Goal: Task Accomplishment & Management: Complete application form

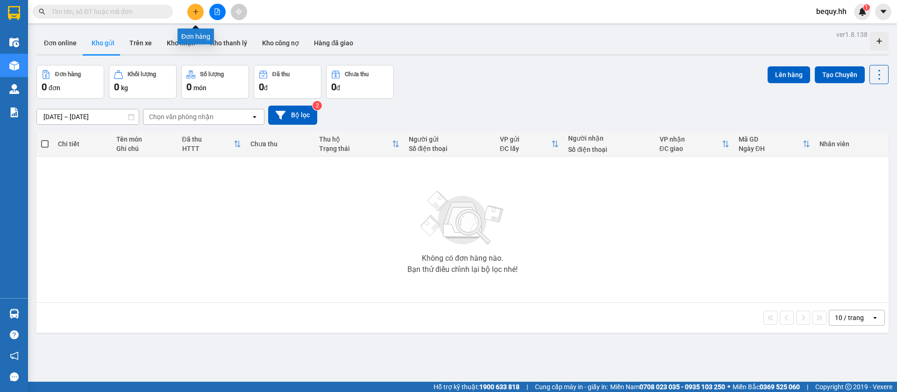
click at [196, 15] on button at bounding box center [195, 12] width 16 height 16
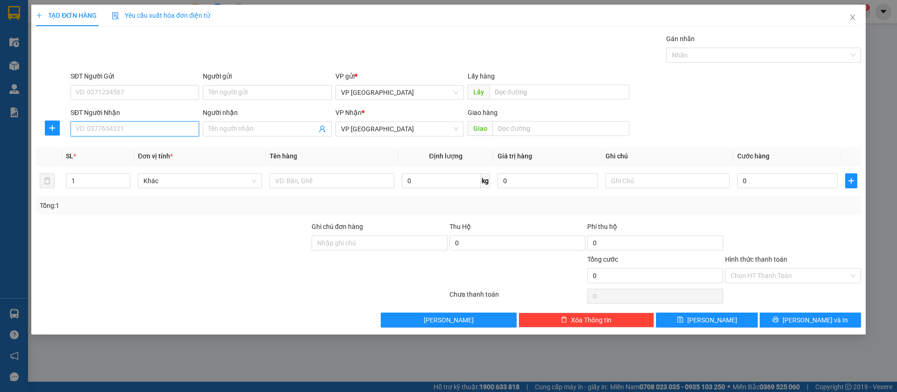
click at [174, 135] on input "SĐT Người Nhận" at bounding box center [135, 128] width 128 height 15
click at [183, 124] on input "SĐT Người Nhận" at bounding box center [135, 128] width 128 height 15
click at [127, 131] on input "09081738439" at bounding box center [135, 128] width 128 height 15
type input "0981738439"
click at [123, 144] on div "0981738439" at bounding box center [134, 147] width 117 height 10
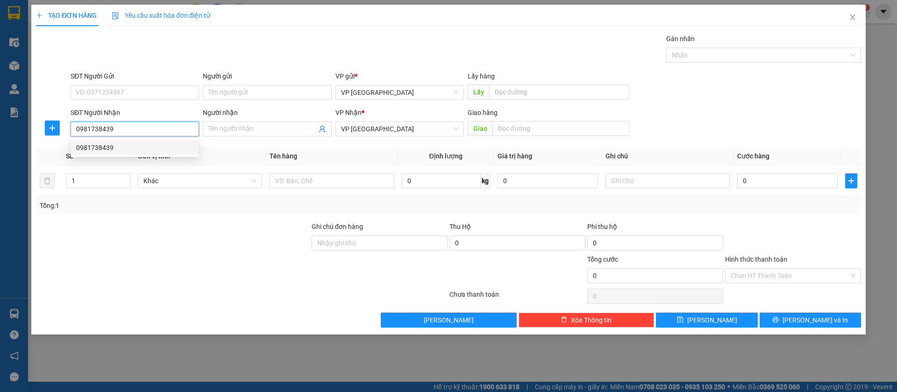
type input "[PERSON_NAME]"
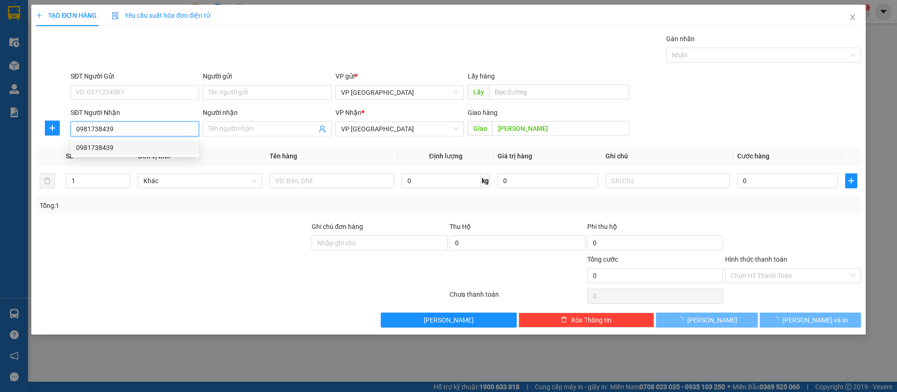
type input "100.000"
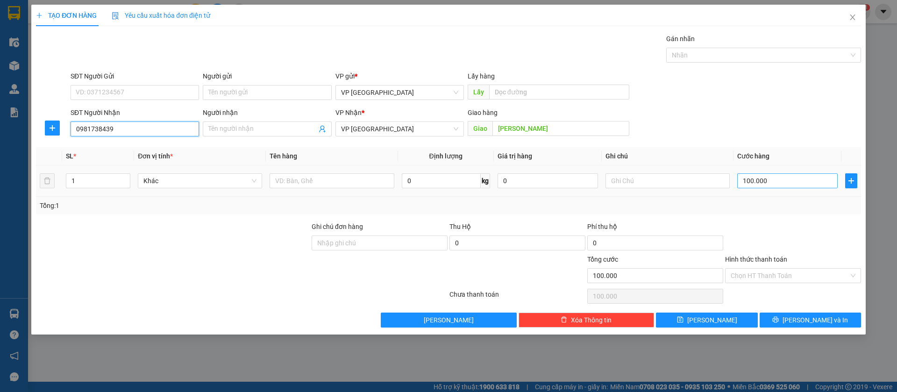
type input "0981738439"
click at [802, 177] on input "100.000" at bounding box center [787, 180] width 100 height 15
click at [748, 173] on input "100.000" at bounding box center [787, 180] width 100 height 15
click at [749, 182] on input "100.000" at bounding box center [787, 180] width 100 height 15
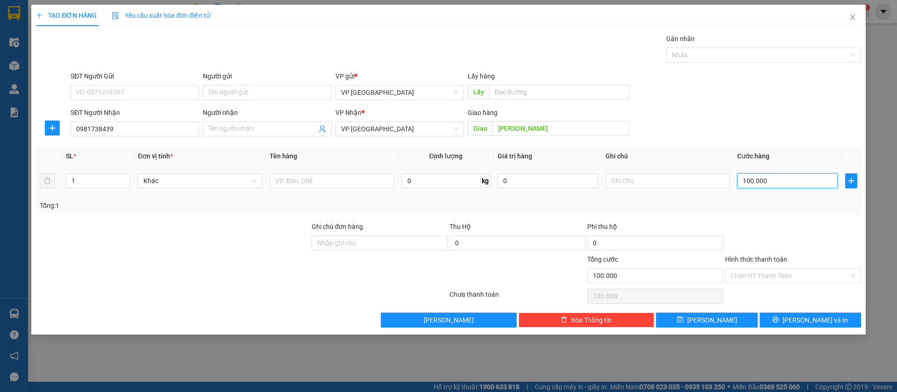
type input "5"
type input "50"
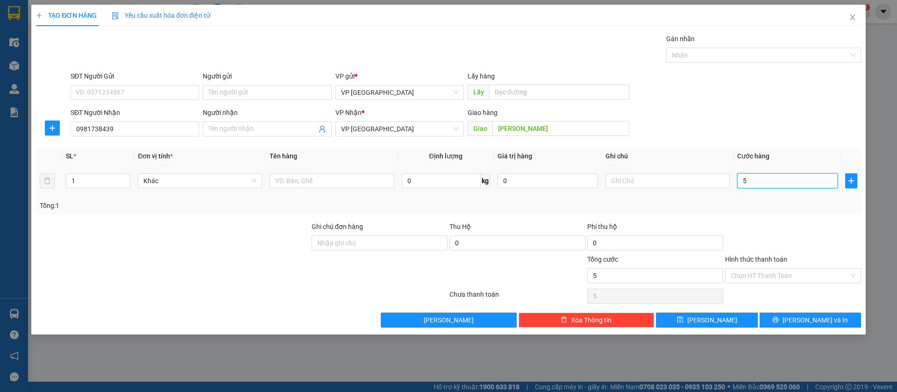
type input "50"
type input "500"
type input "5.000"
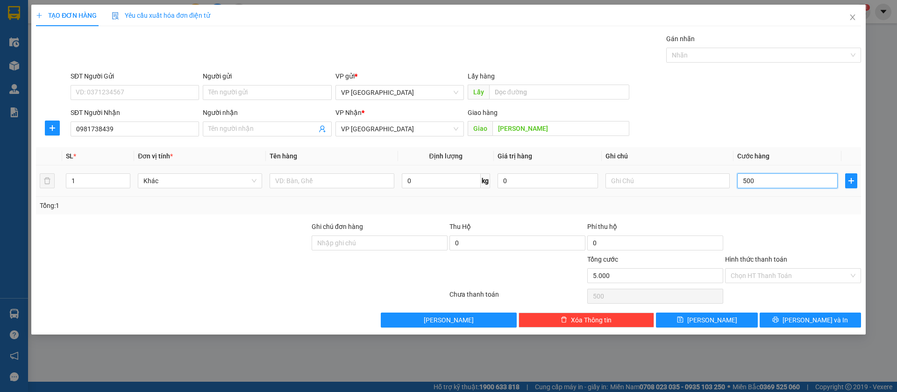
type input "5.000"
type input "50.000"
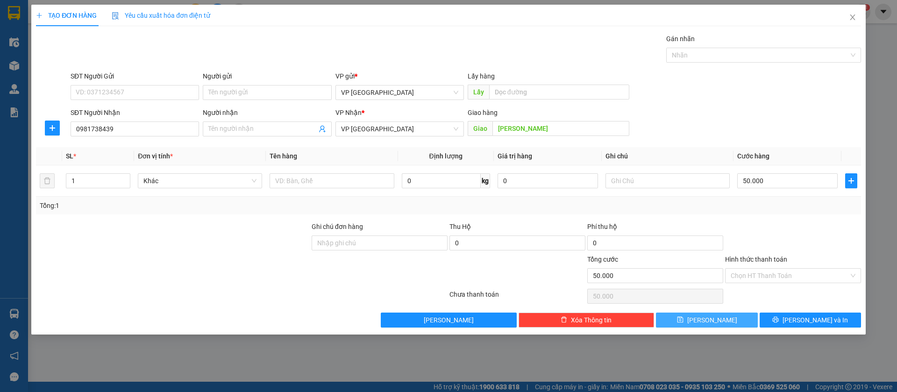
click at [736, 318] on button "[PERSON_NAME]" at bounding box center [706, 319] width 101 height 15
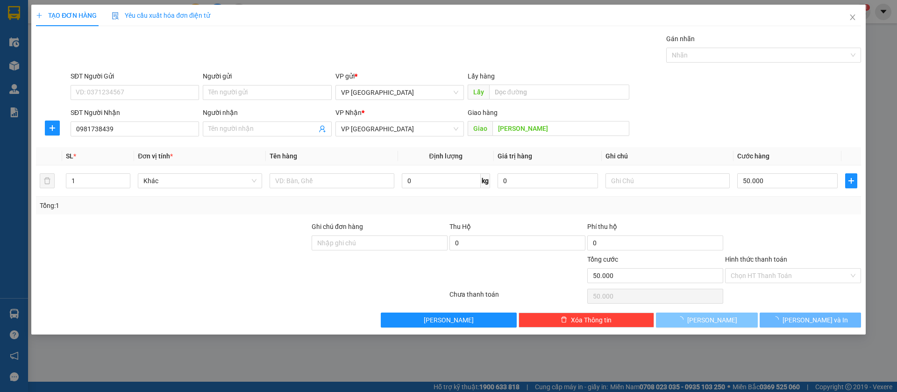
type input "0"
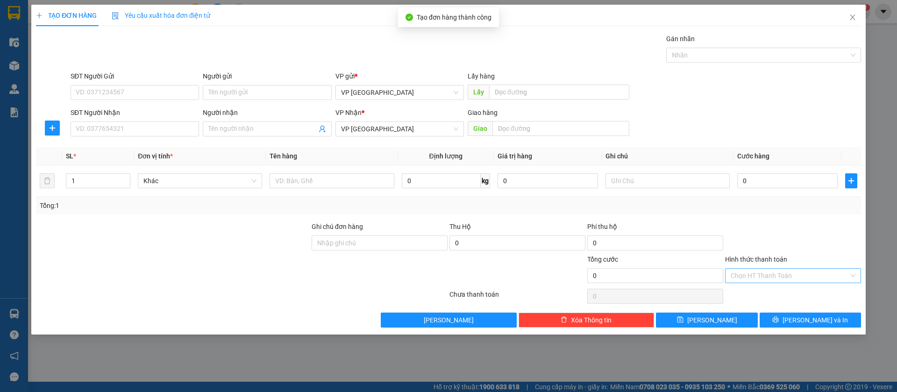
click at [800, 270] on input "Hình thức thanh toán" at bounding box center [789, 276] width 118 height 14
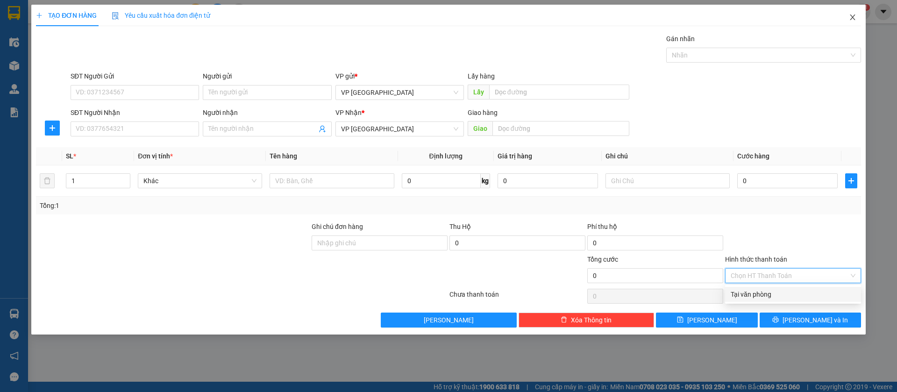
click at [853, 17] on icon "close" at bounding box center [851, 17] width 5 height 6
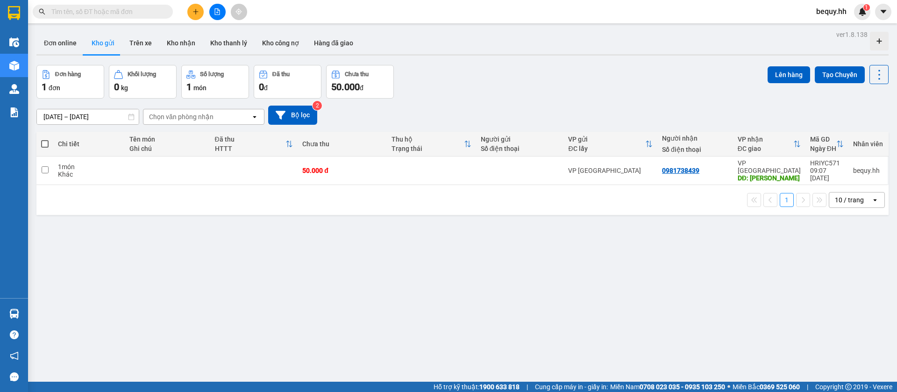
click at [47, 142] on span at bounding box center [44, 143] width 7 height 7
click at [45, 139] on input "checkbox" at bounding box center [45, 139] width 0 height 0
checkbox input "true"
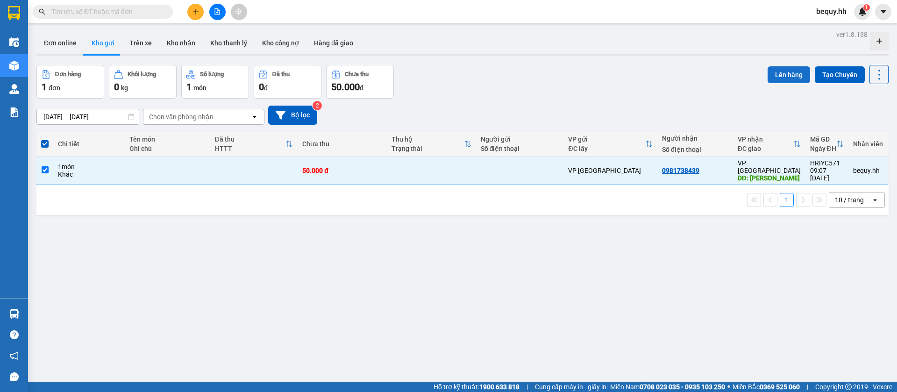
click at [790, 73] on button "Lên hàng" at bounding box center [788, 74] width 42 height 17
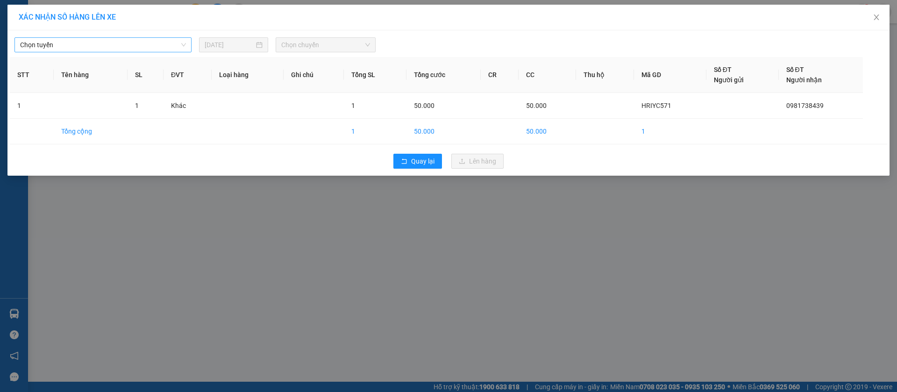
click at [111, 38] on span "Chọn tuyến" at bounding box center [103, 45] width 166 height 14
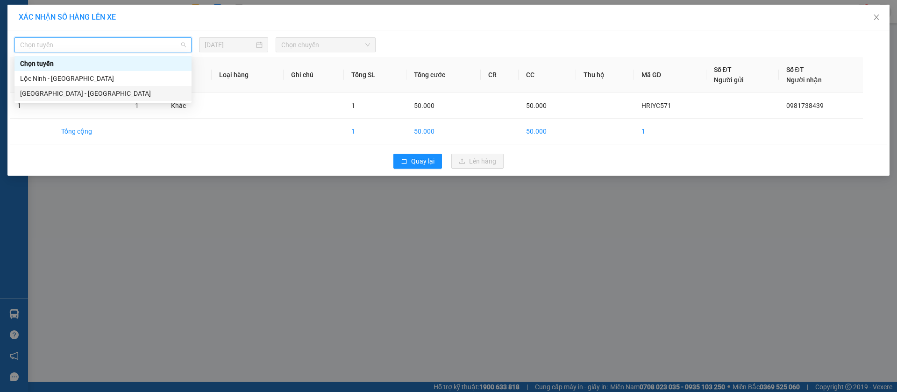
drag, startPoint x: 67, startPoint y: 90, endPoint x: 144, endPoint y: 51, distance: 86.7
click at [67, 90] on div "[GEOGRAPHIC_DATA] - [GEOGRAPHIC_DATA]" at bounding box center [103, 93] width 166 height 10
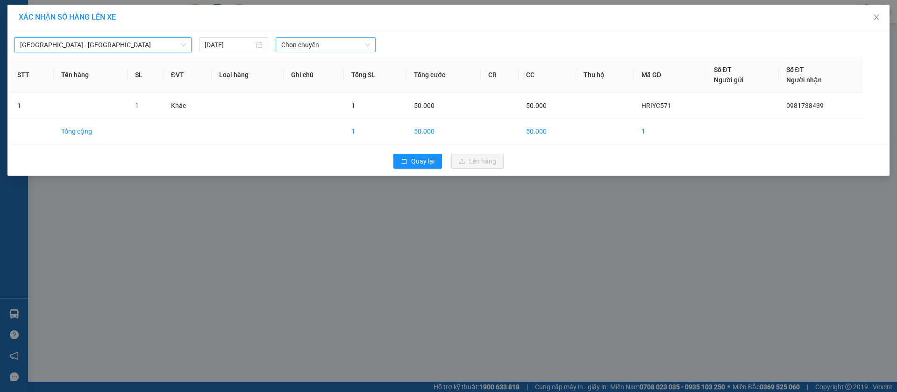
click at [351, 44] on span "Chọn chuyến" at bounding box center [325, 45] width 89 height 14
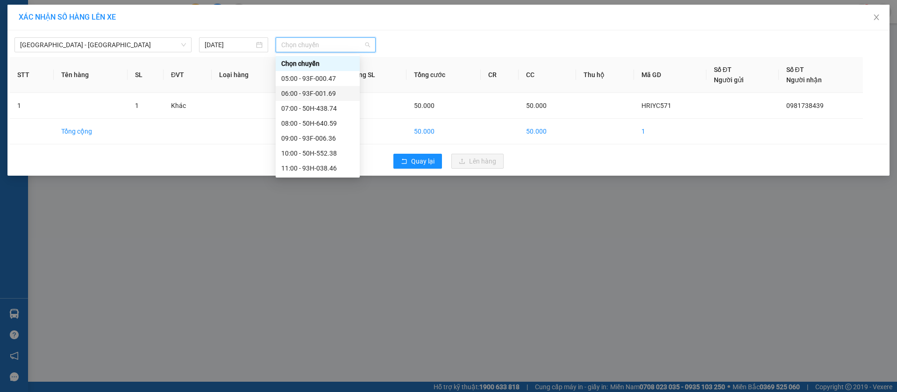
click at [321, 93] on div "06:00 - 93F-001.69" at bounding box center [317, 93] width 73 height 10
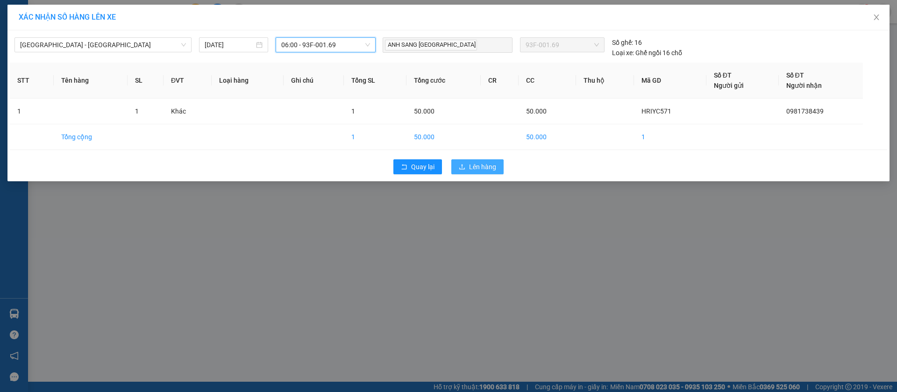
click at [475, 168] on span "Lên hàng" at bounding box center [482, 167] width 27 height 10
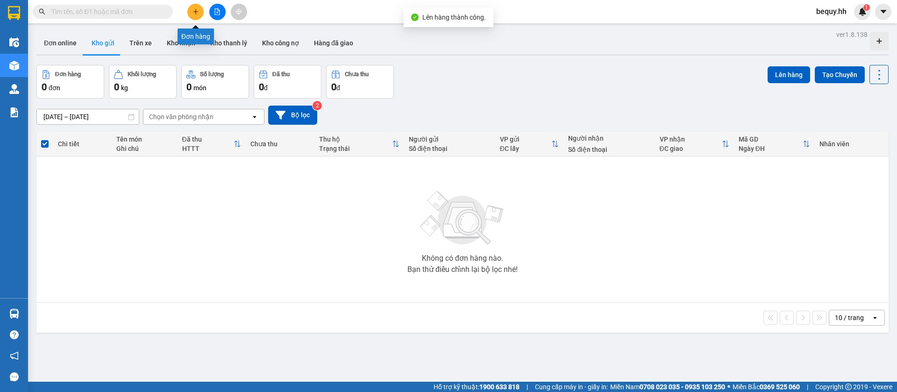
click at [201, 11] on button at bounding box center [195, 12] width 16 height 16
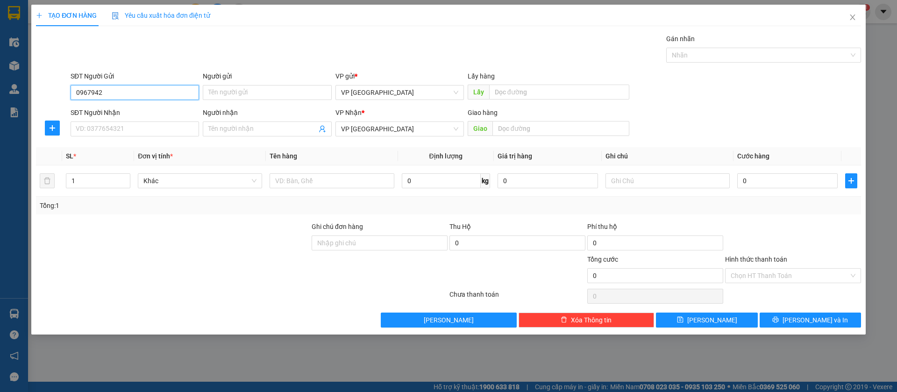
click at [150, 88] on input "0967942" at bounding box center [135, 92] width 128 height 15
type input "0"
click at [172, 126] on input "SĐT Người Nhận" at bounding box center [135, 128] width 128 height 15
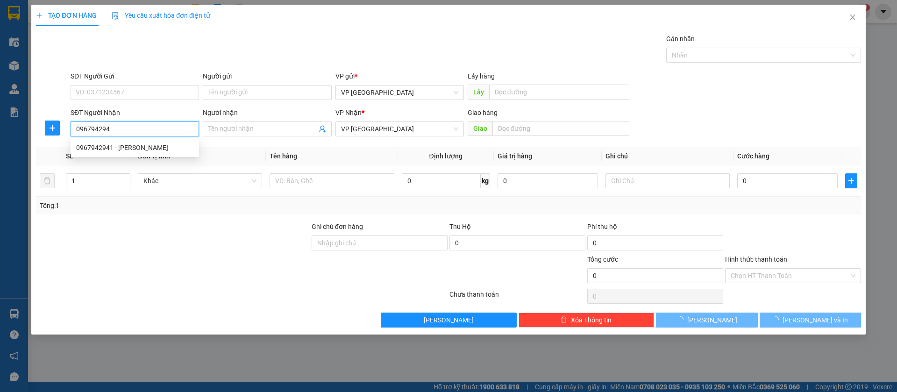
type input "0967942941"
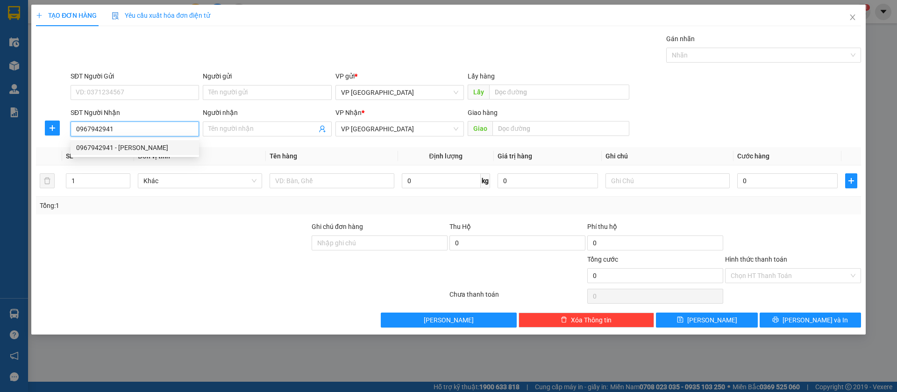
click at [169, 147] on div "0967942941 - [PERSON_NAME]" at bounding box center [134, 147] width 117 height 10
type input "[PERSON_NAME]"
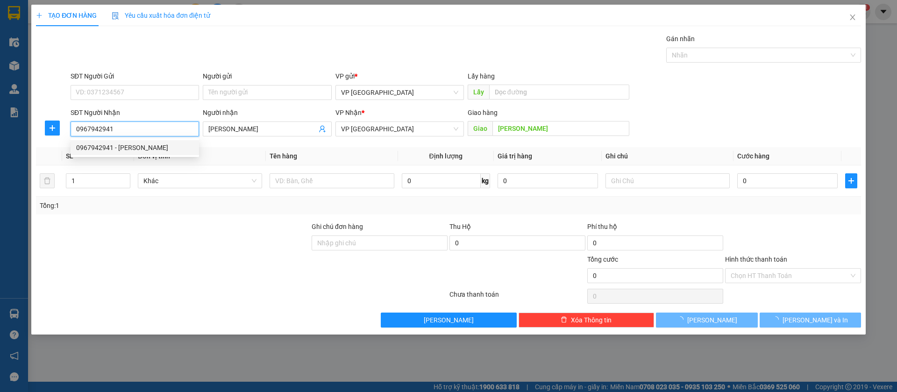
type input "50.000"
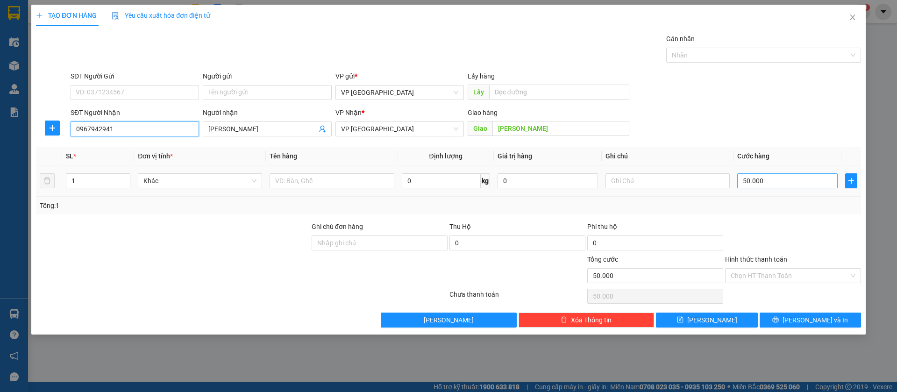
type input "0967942941"
click at [795, 177] on input "50.000" at bounding box center [787, 180] width 100 height 15
type input "6"
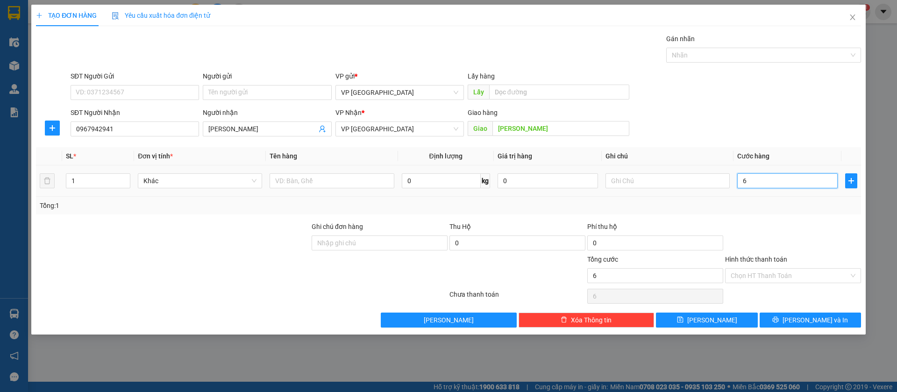
type input "60"
type input "600"
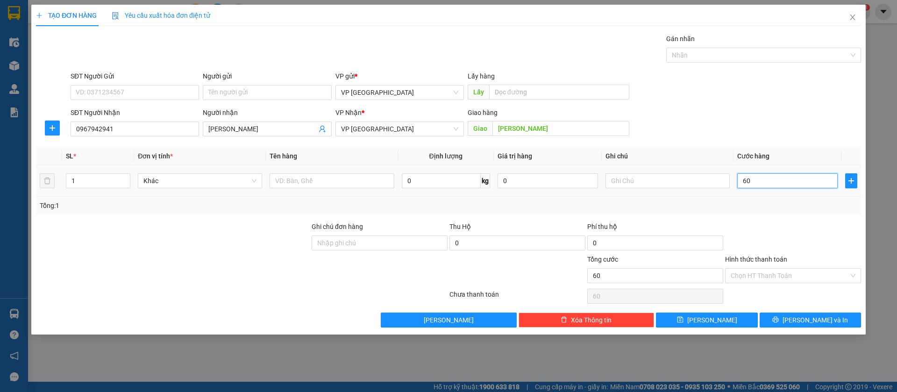
type input "600"
type input "6.000"
type input "60.000"
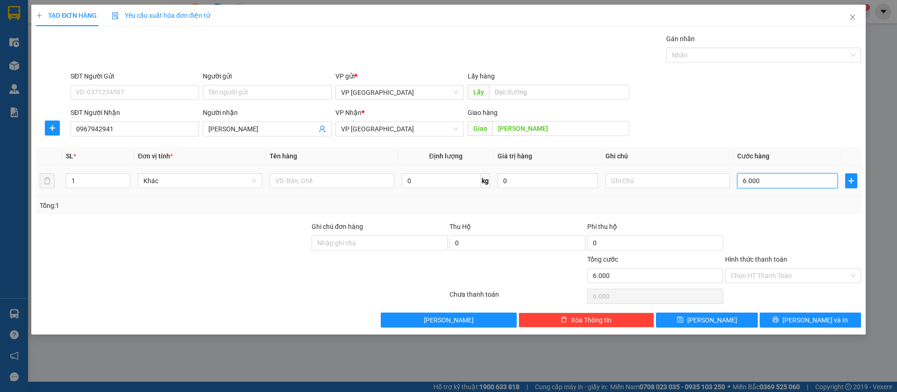
type input "60.000"
click at [745, 316] on button "[PERSON_NAME]" at bounding box center [706, 319] width 101 height 15
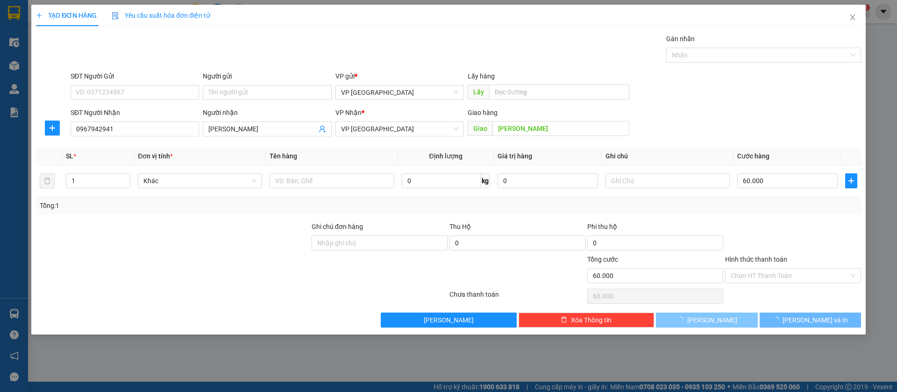
type input "0"
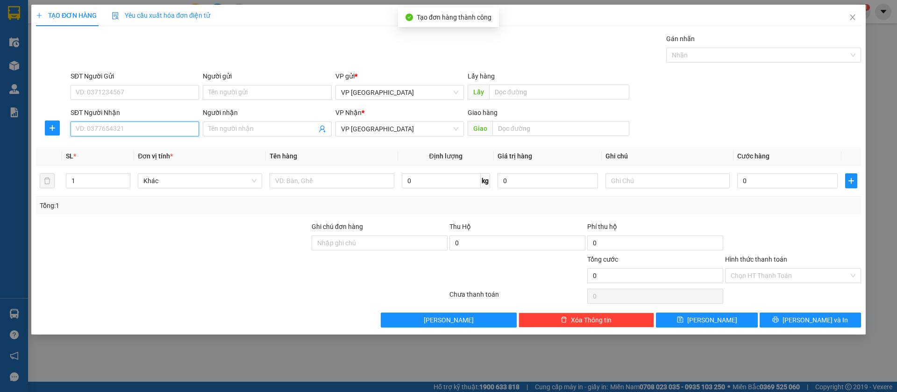
click at [103, 125] on input "SĐT Người Nhận" at bounding box center [135, 128] width 128 height 15
type input "0985435735"
click at [127, 143] on div "0985435735" at bounding box center [134, 147] width 117 height 10
type input "nha khoa thanh luong"
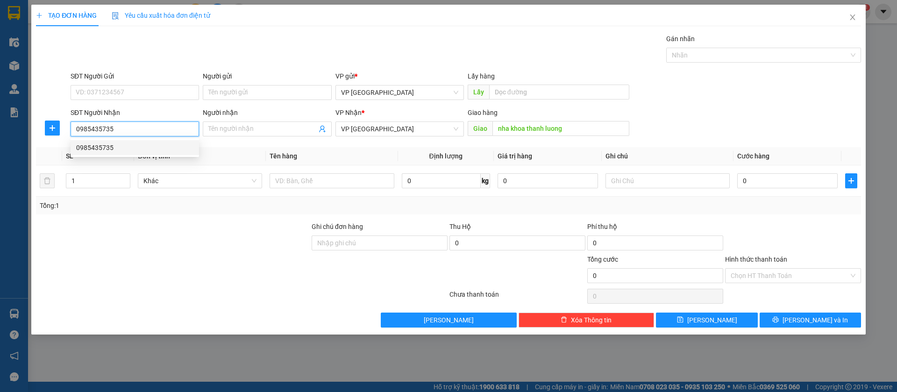
type input "30.000"
type input "0985435735"
click at [803, 274] on input "Hình thức thanh toán" at bounding box center [789, 276] width 118 height 14
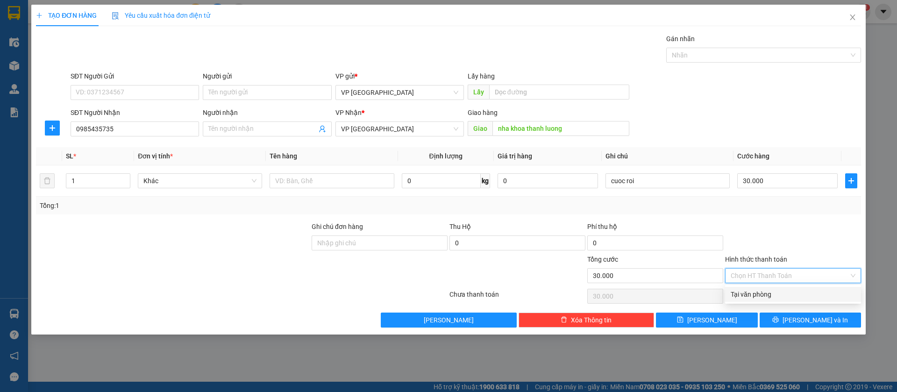
click at [792, 289] on div "Tại văn phòng" at bounding box center [792, 294] width 125 height 10
type input "0"
click at [742, 320] on button "[PERSON_NAME]" at bounding box center [706, 319] width 101 height 15
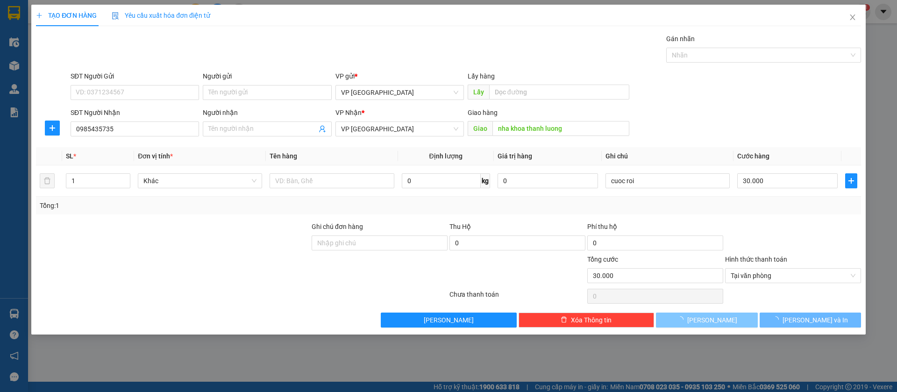
type input "0"
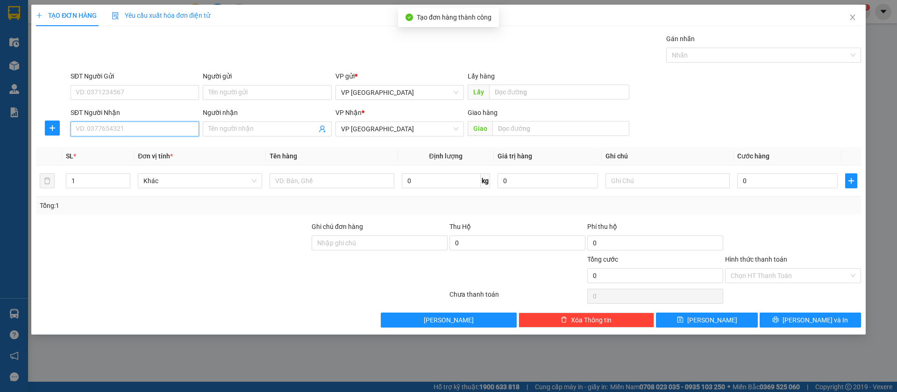
click at [161, 127] on input "SĐT Người Nhận" at bounding box center [135, 128] width 128 height 15
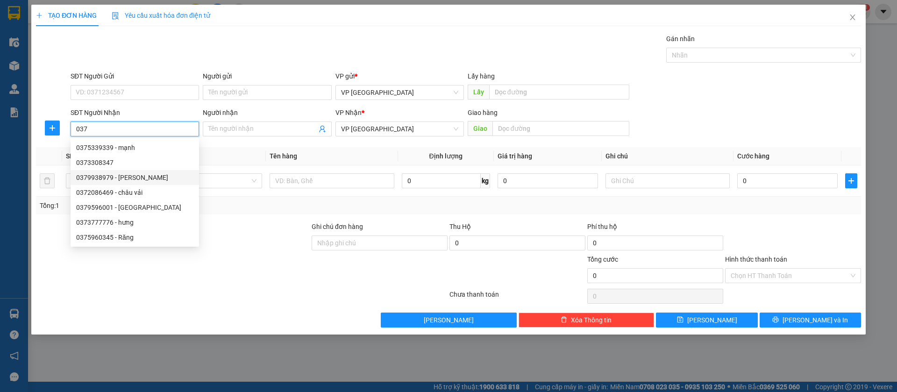
click at [156, 175] on div "0379938979 - [PERSON_NAME]" at bounding box center [134, 177] width 117 height 10
type input "0379938979"
type input "[PERSON_NAME]"
type input "nha xe"
type input "150.000"
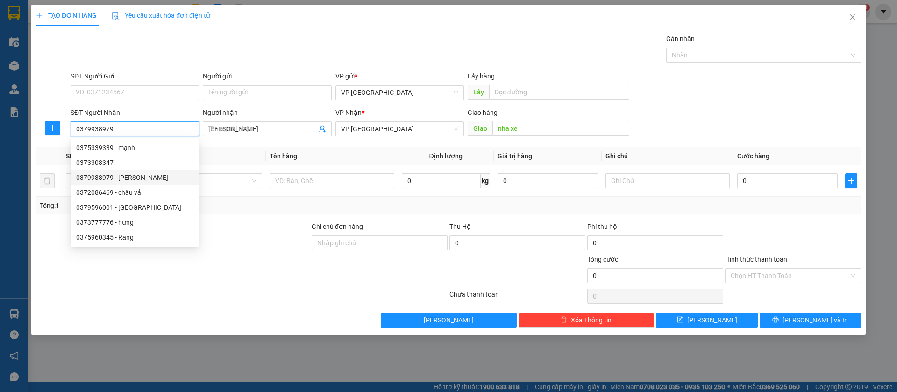
type input "150.000"
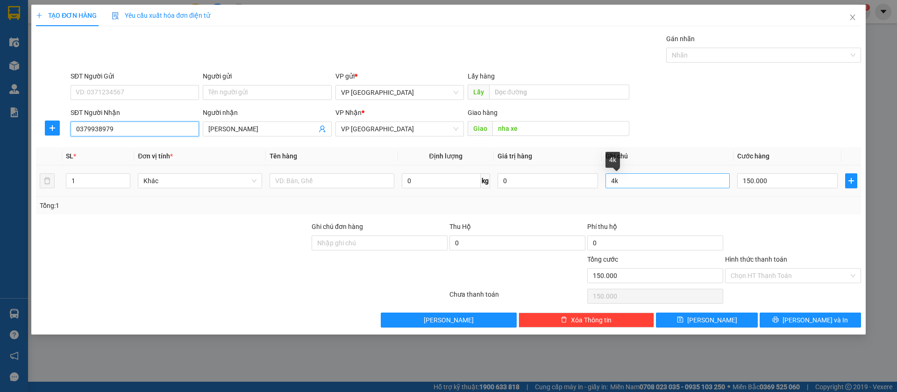
type input "0379938979"
click at [651, 186] on input "4k" at bounding box center [667, 180] width 124 height 15
type input "4"
type input "5k"
click at [828, 274] on input "Hình thức thanh toán" at bounding box center [789, 276] width 118 height 14
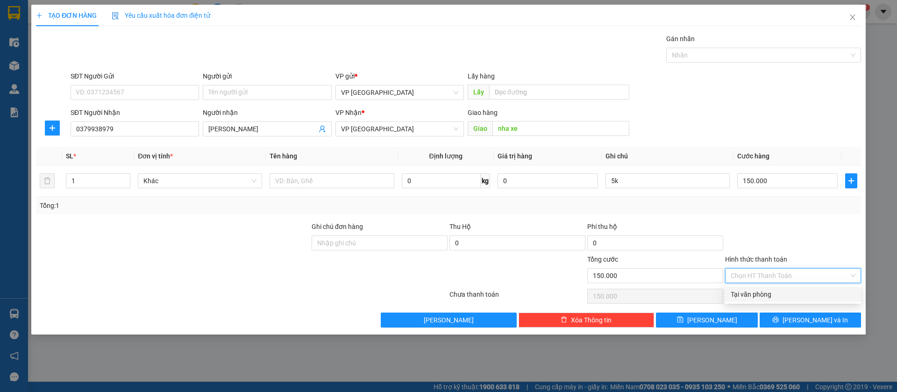
click at [788, 295] on div "Tại văn phòng" at bounding box center [792, 294] width 125 height 10
type input "0"
click at [741, 318] on button "[PERSON_NAME]" at bounding box center [706, 319] width 101 height 15
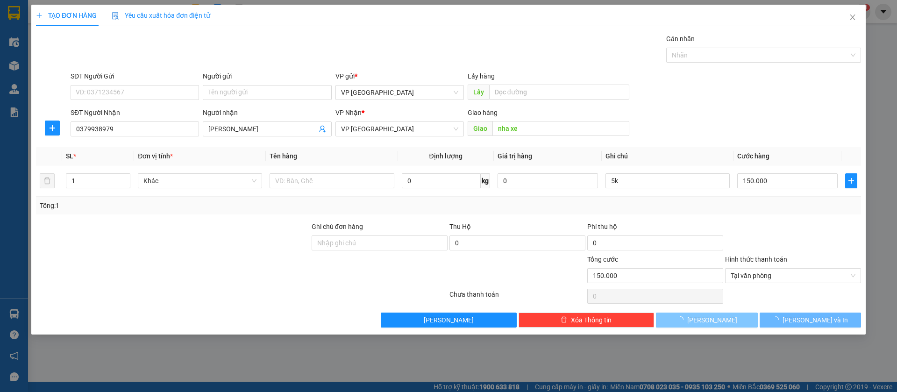
type input "0"
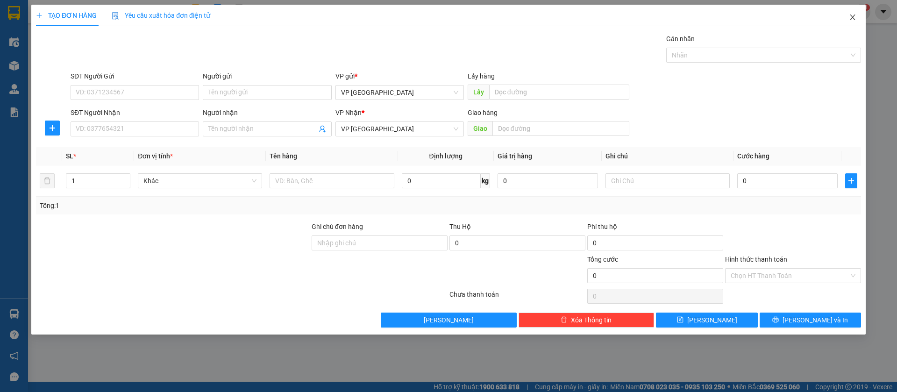
click at [852, 14] on icon "close" at bounding box center [851, 17] width 7 height 7
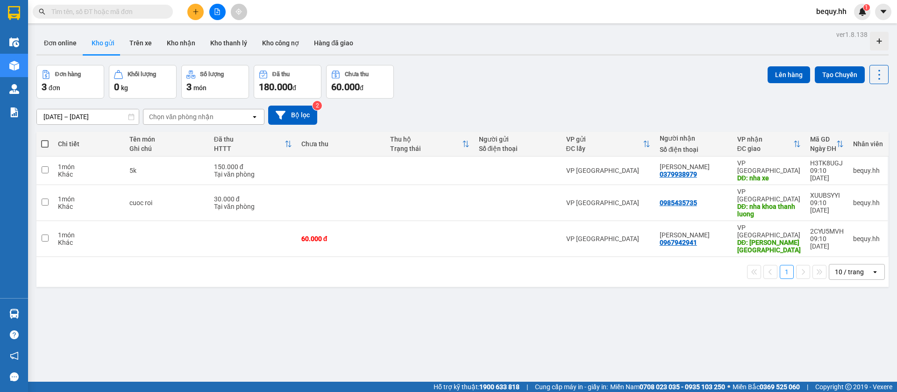
click at [45, 142] on span at bounding box center [44, 143] width 7 height 7
click at [45, 139] on input "checkbox" at bounding box center [45, 139] width 0 height 0
checkbox input "true"
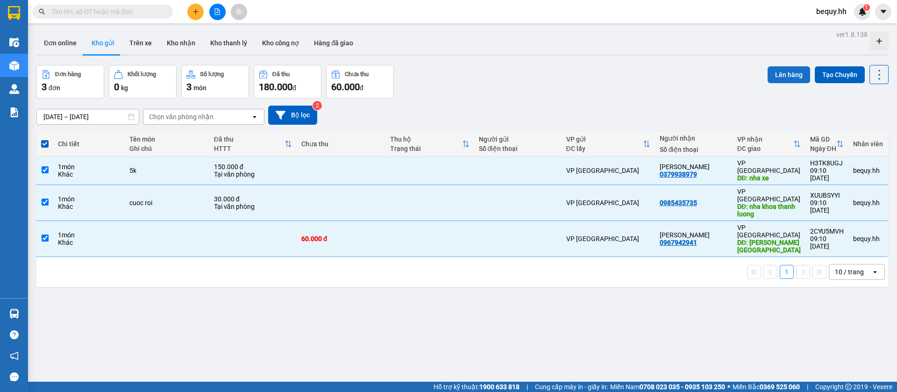
click at [780, 73] on button "Lên hàng" at bounding box center [788, 74] width 42 height 17
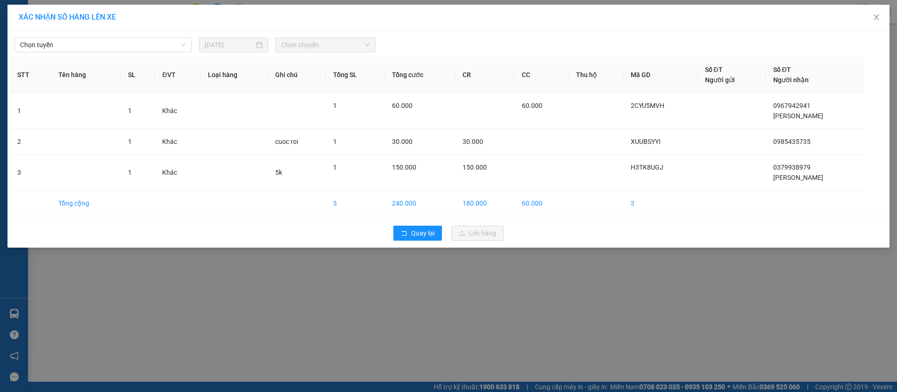
click at [139, 35] on div "Chọn tuyến [DATE] Chọn chuyến" at bounding box center [448, 43] width 877 height 20
click at [137, 41] on span "Chọn tuyến" at bounding box center [103, 45] width 166 height 14
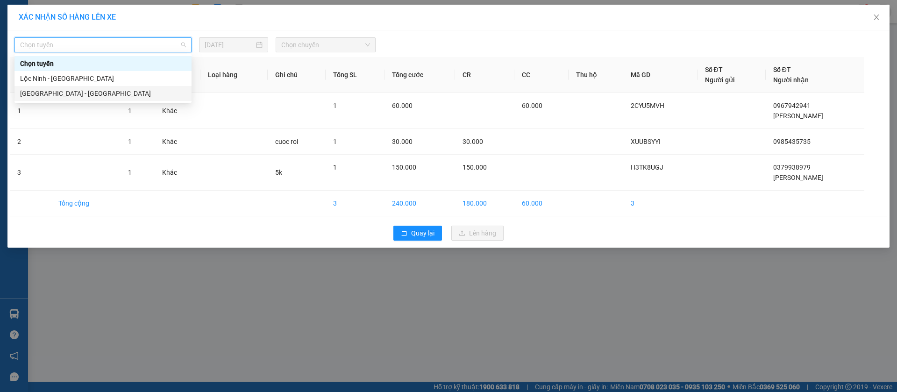
click at [57, 92] on div "[GEOGRAPHIC_DATA] - [GEOGRAPHIC_DATA]" at bounding box center [103, 93] width 166 height 10
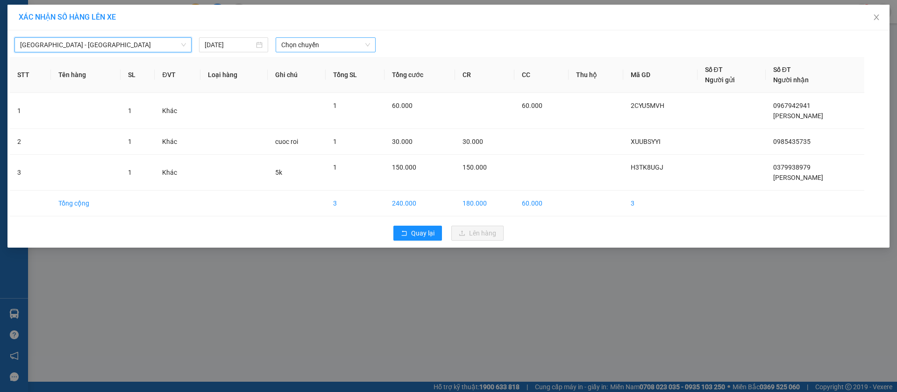
click at [339, 39] on span "Chọn chuyến" at bounding box center [325, 45] width 89 height 14
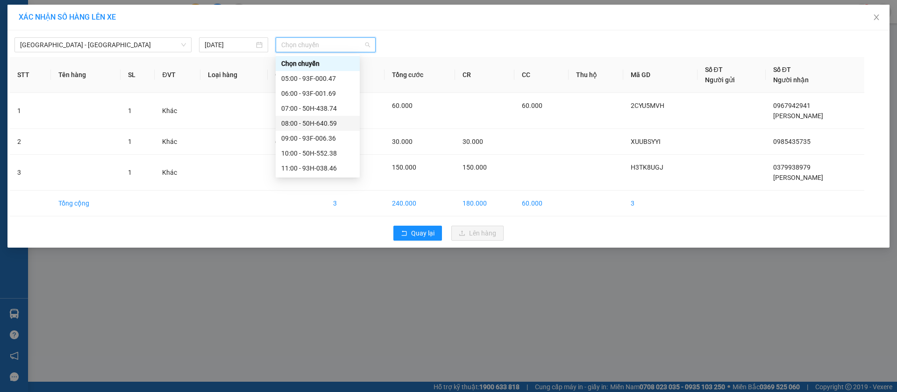
click at [302, 124] on div "08:00 - 50H-640.59" at bounding box center [317, 123] width 73 height 10
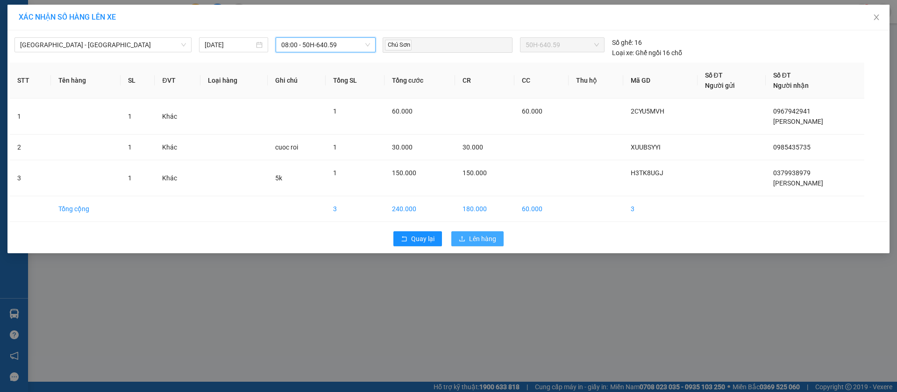
click at [473, 235] on span "Lên hàng" at bounding box center [482, 238] width 27 height 10
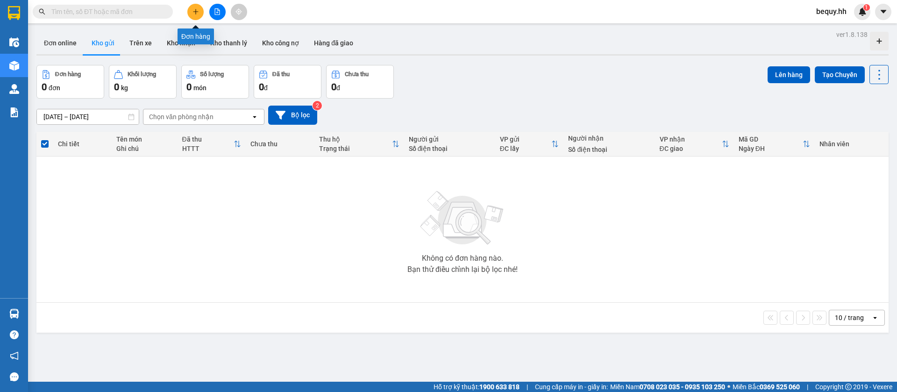
click at [195, 7] on button at bounding box center [195, 12] width 16 height 16
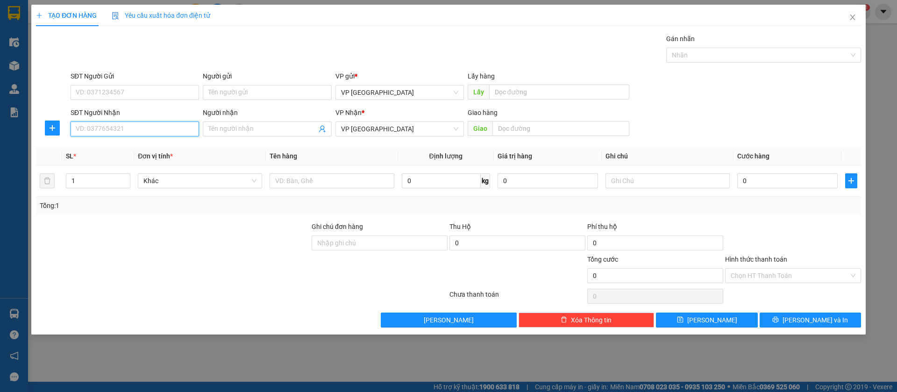
click at [148, 124] on input "SĐT Người Nhận" at bounding box center [135, 128] width 128 height 15
type input "9"
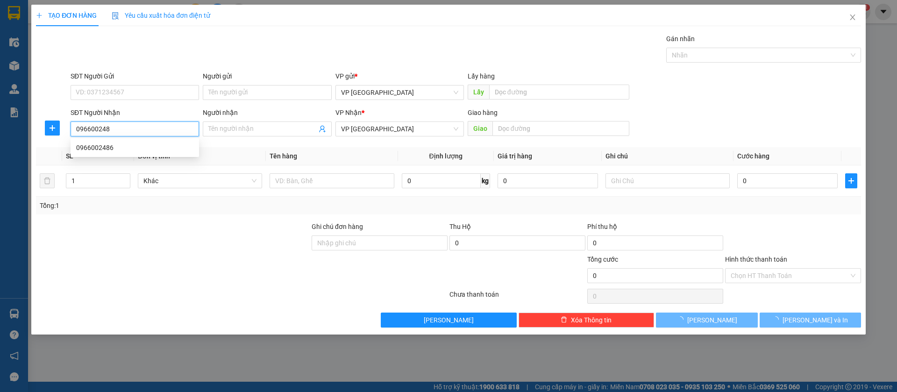
type input "0966002486"
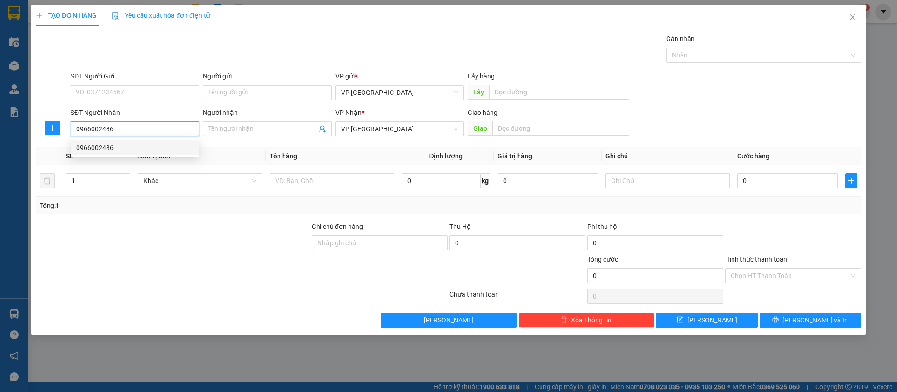
click at [147, 148] on div "0966002486" at bounding box center [134, 147] width 117 height 10
type input "Nk Bằng Lăng("
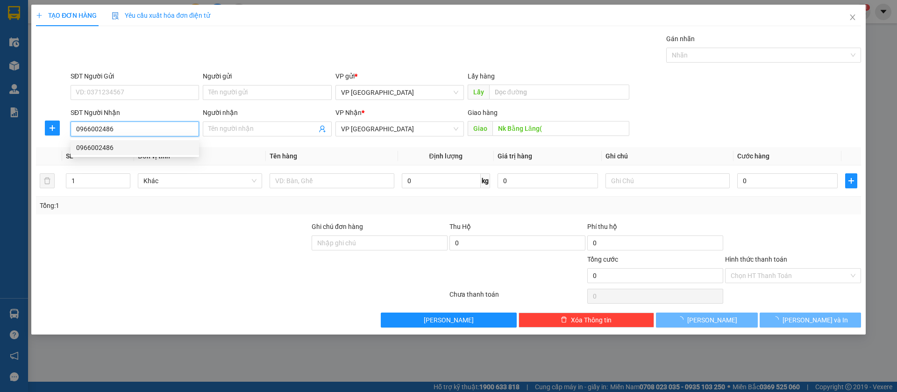
type input "30.000"
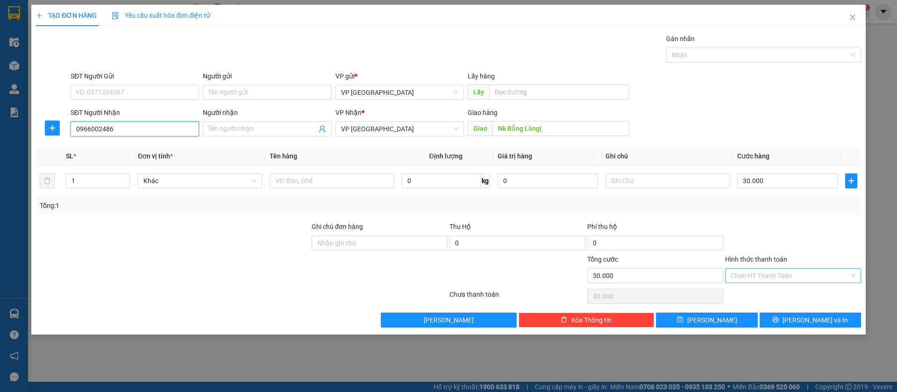
type input "0966002486"
click at [826, 273] on input "Hình thức thanh toán" at bounding box center [789, 276] width 118 height 14
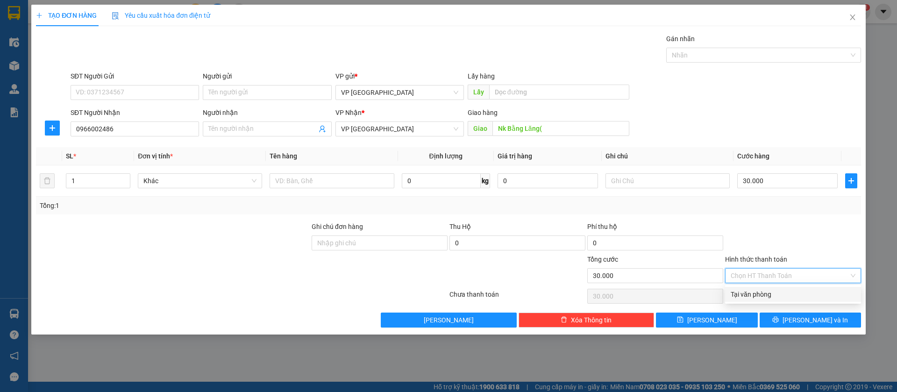
click at [793, 295] on div "Tại văn phòng" at bounding box center [792, 294] width 125 height 10
type input "0"
drag, startPoint x: 712, startPoint y: 322, endPoint x: 696, endPoint y: 313, distance: 18.0
click at [712, 320] on span "[PERSON_NAME]" at bounding box center [712, 320] width 50 height 10
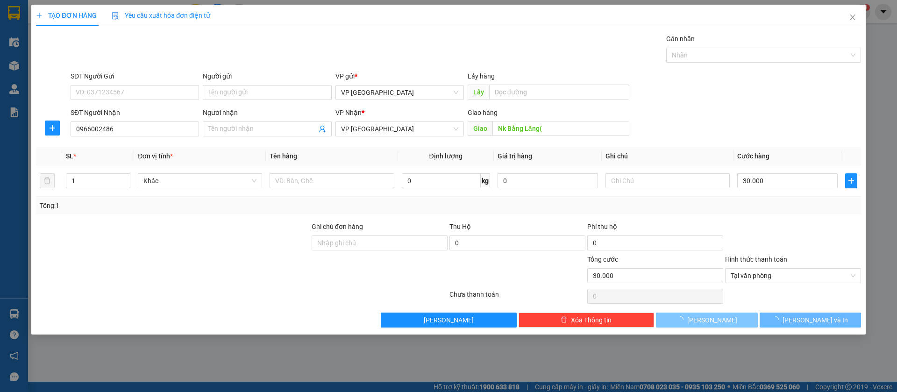
type input "0"
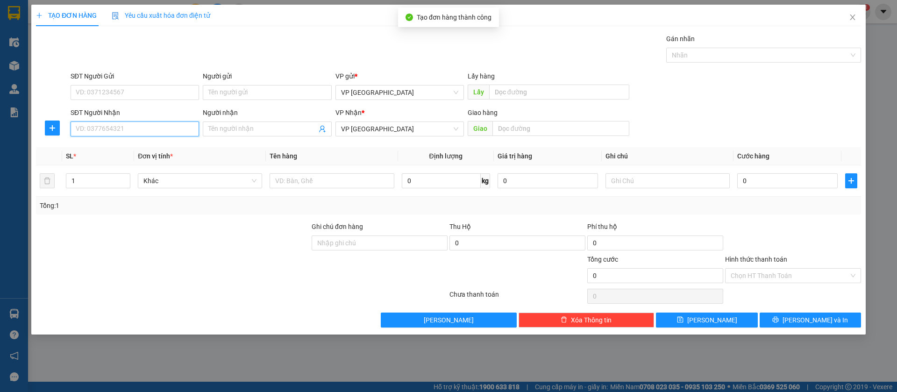
click at [137, 128] on input "SĐT Người Nhận" at bounding box center [135, 128] width 128 height 15
click at [170, 128] on input "0963" at bounding box center [135, 128] width 128 height 15
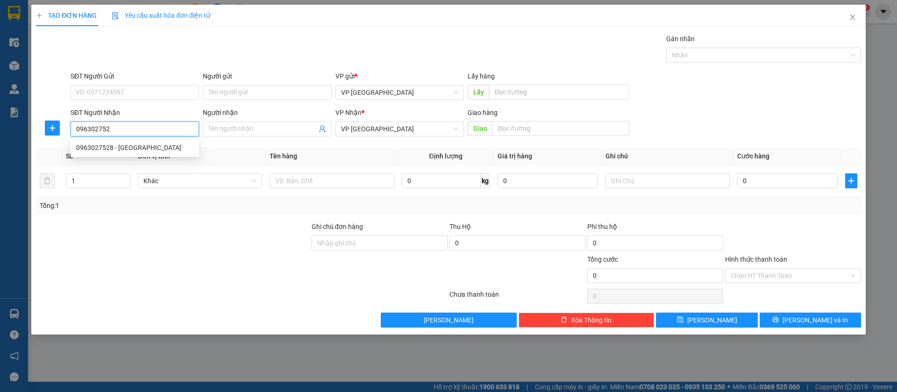
type input "0963027528"
click at [170, 148] on div "0963027528 - [GEOGRAPHIC_DATA]" at bounding box center [134, 147] width 117 height 10
type input "Quán Dê [GEOGRAPHIC_DATA]"
type input "Bàu Bàng"
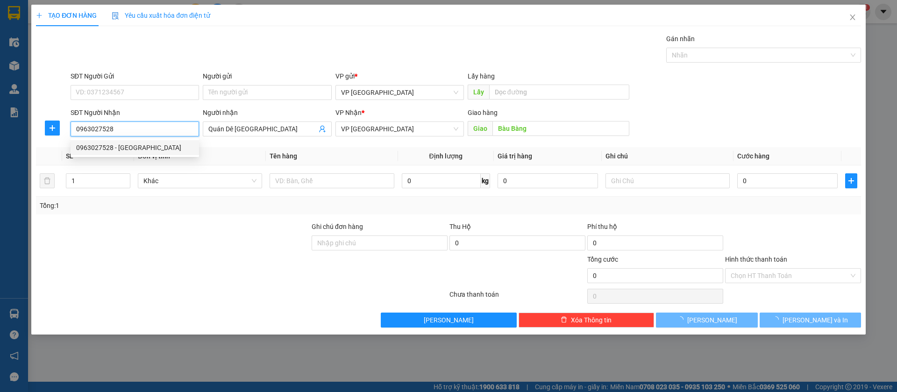
type input "50.000"
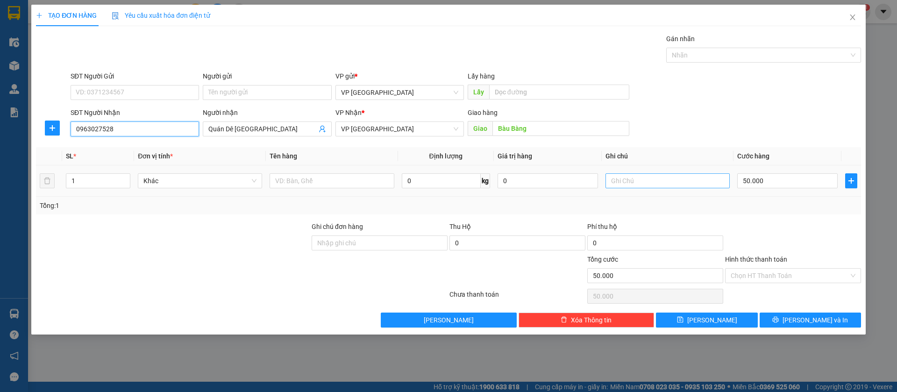
type input "0963027528"
click at [668, 181] on input "text" at bounding box center [667, 180] width 124 height 15
type input "goi trc 30p"
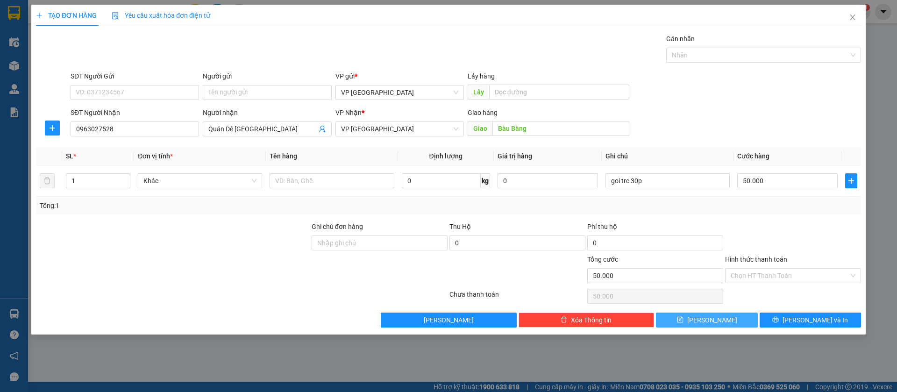
click at [727, 325] on button "[PERSON_NAME]" at bounding box center [706, 319] width 101 height 15
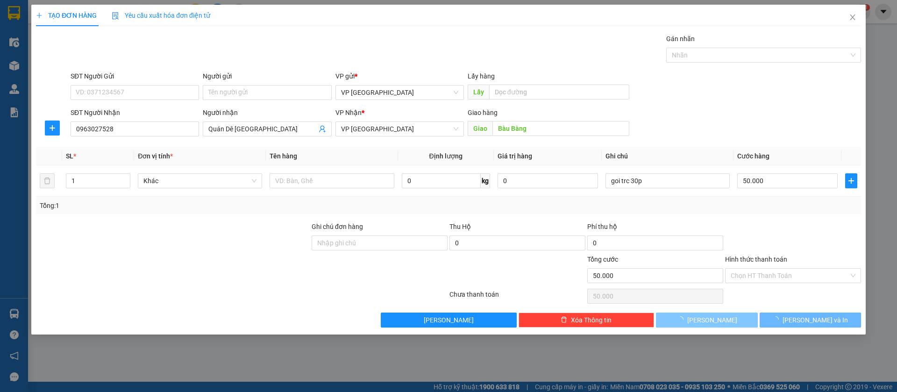
type input "0"
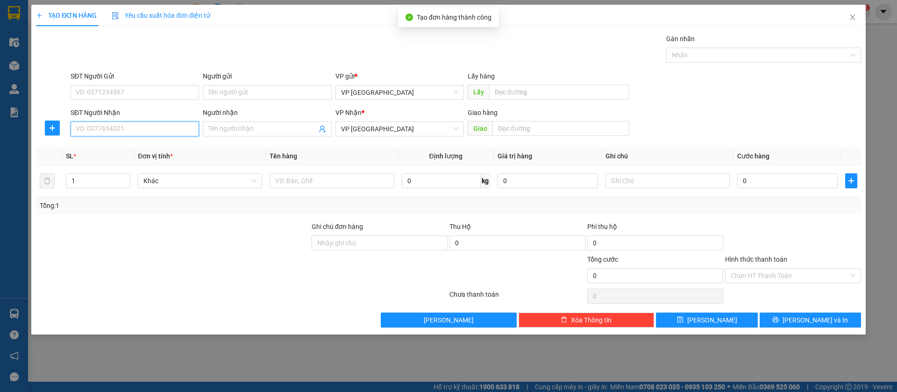
click at [150, 133] on input "SĐT Người Nhận" at bounding box center [135, 128] width 128 height 15
type input "0912974467"
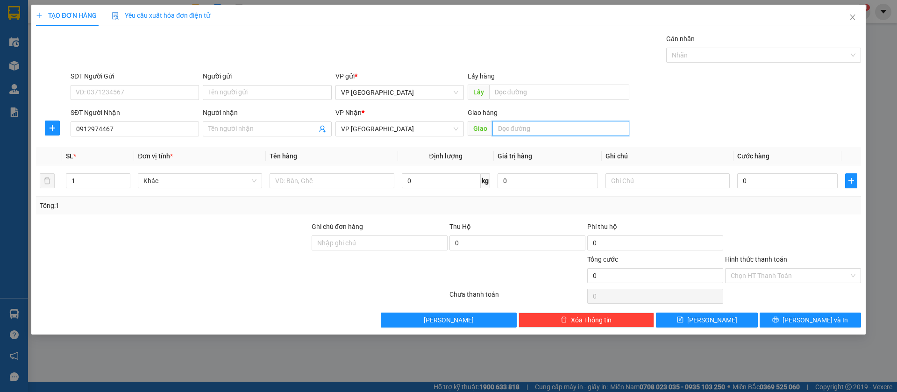
click at [532, 132] on input "text" at bounding box center [560, 128] width 137 height 15
type input "nha xe"
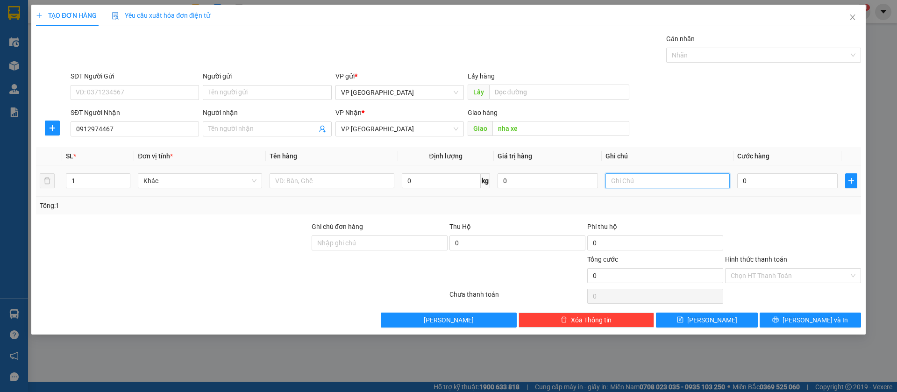
click at [637, 177] on input "text" at bounding box center [667, 180] width 124 height 15
type input "2balo + thung giay"
click at [799, 177] on input "0" at bounding box center [787, 180] width 100 height 15
type input "1"
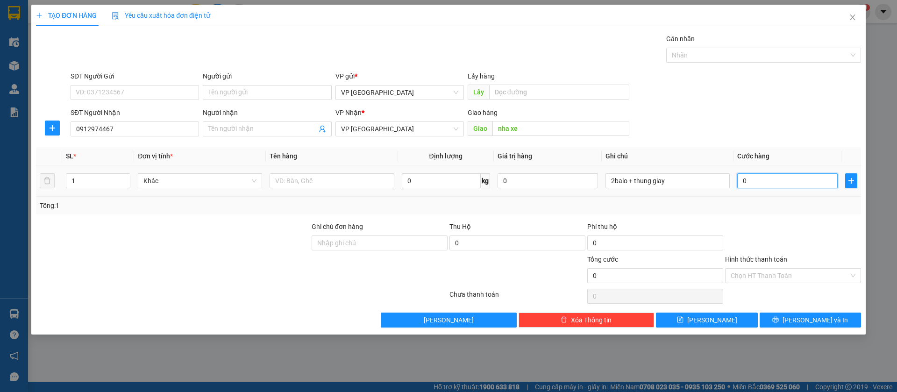
type input "1"
type input "10"
type input "100"
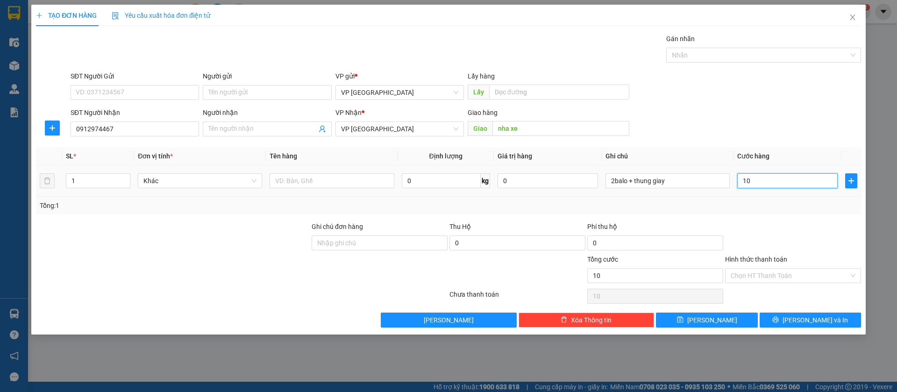
type input "100"
type input "1.000"
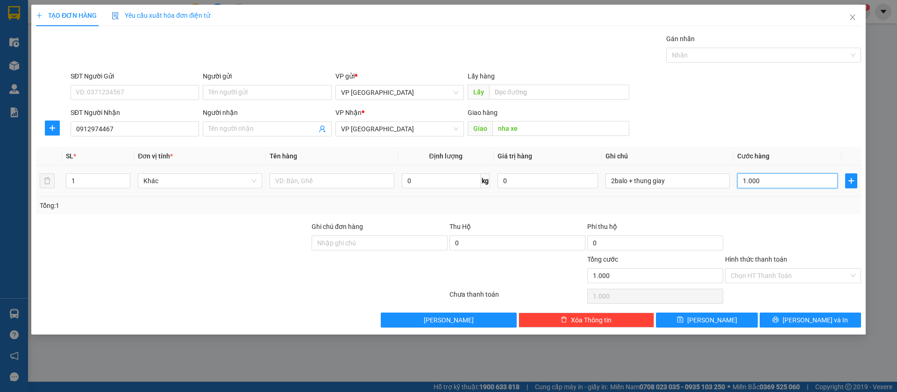
type input "10.000"
type input "100.000"
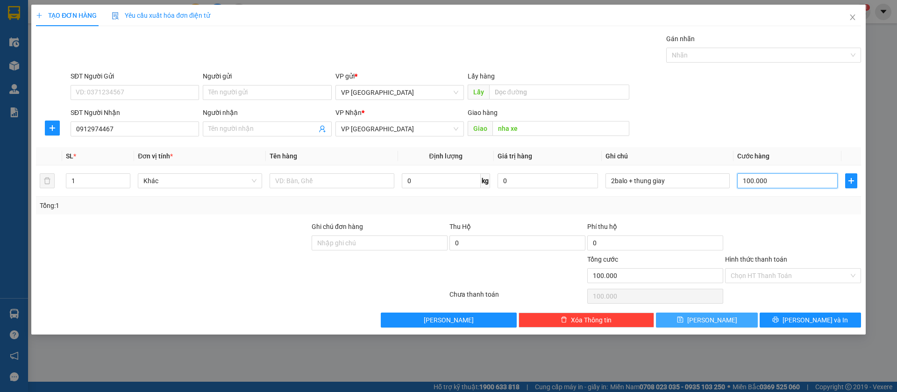
type input "100.000"
click at [737, 318] on button "[PERSON_NAME]" at bounding box center [706, 319] width 101 height 15
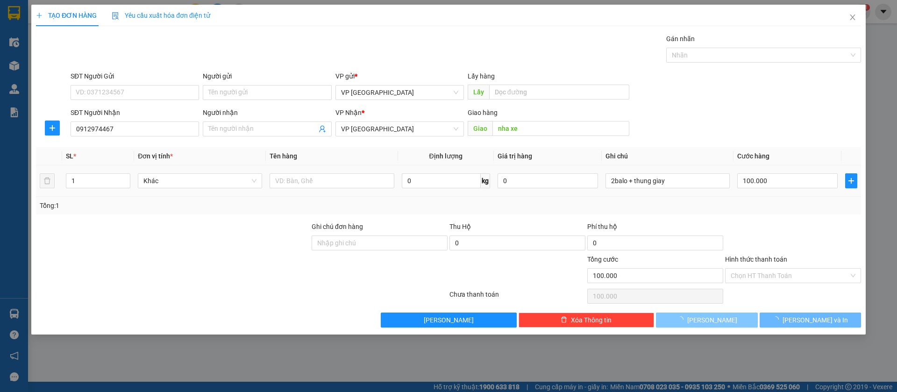
type input "0"
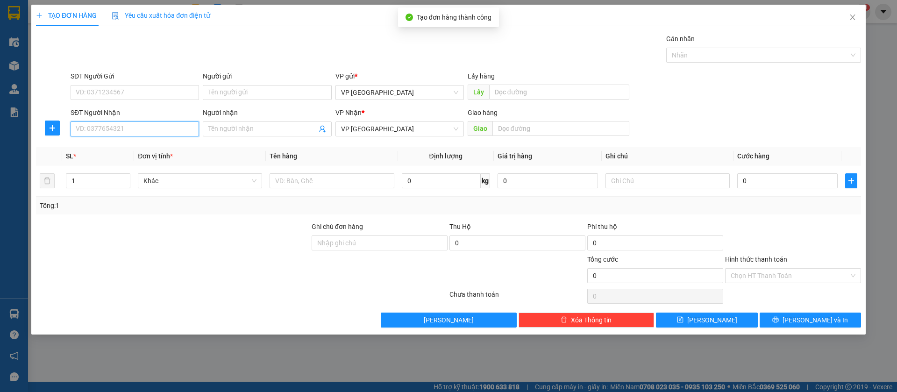
click at [187, 125] on input "SĐT Người Nhận" at bounding box center [135, 128] width 128 height 15
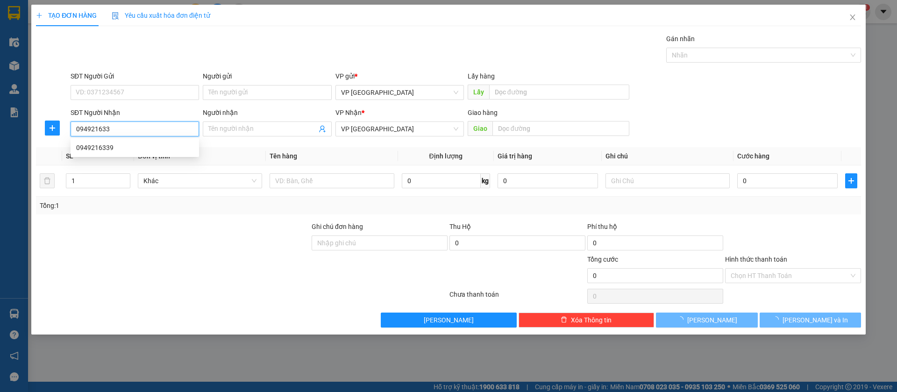
type input "0949216339"
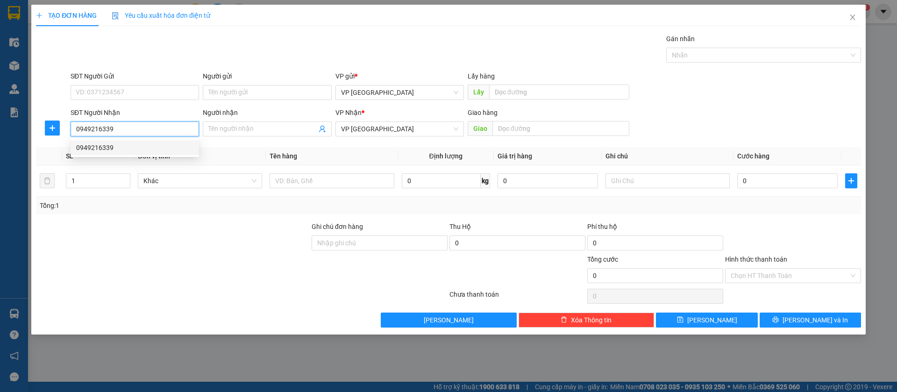
click at [170, 141] on div "0949216339" at bounding box center [135, 147] width 128 height 15
type input "[PERSON_NAME]"
type input "60.000"
type input "0949216339"
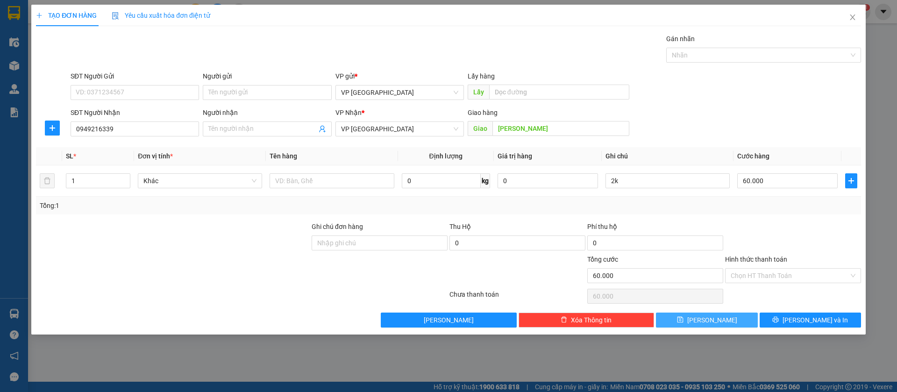
click at [723, 319] on button "[PERSON_NAME]" at bounding box center [706, 319] width 101 height 15
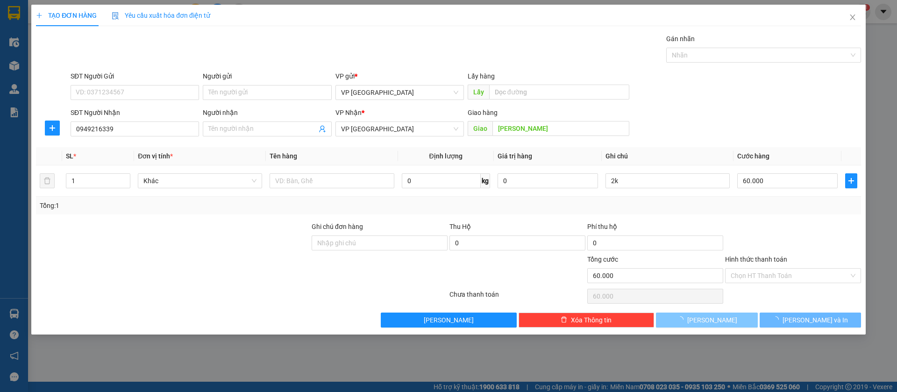
type input "0"
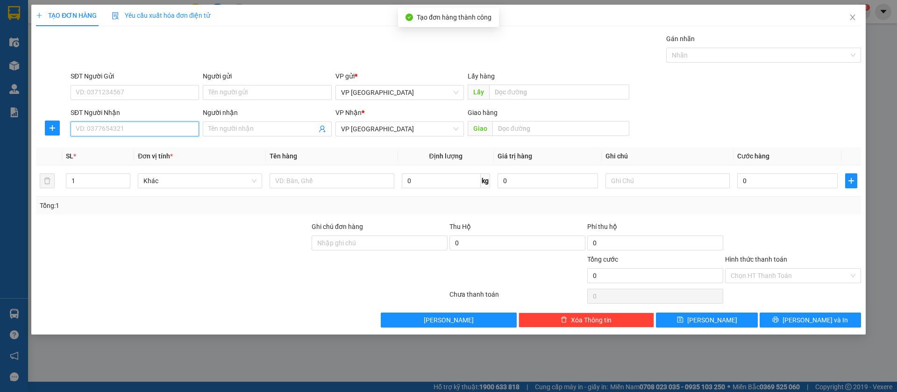
click at [178, 125] on input "SĐT Người Nhận" at bounding box center [135, 128] width 128 height 15
type input "0972103311"
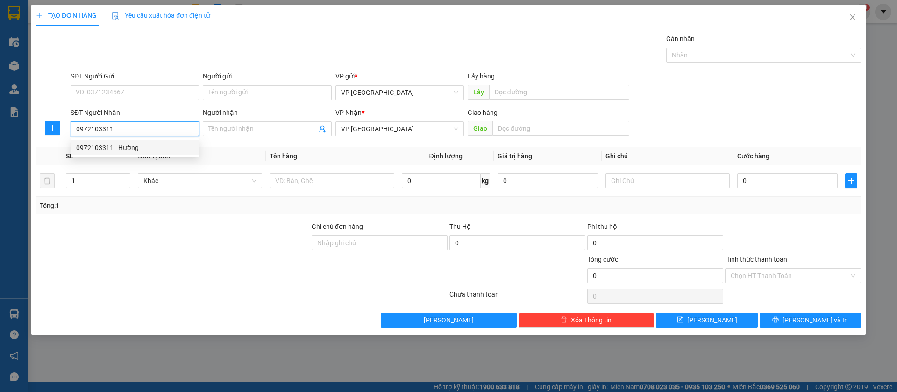
click at [166, 147] on div "0972103311 - Hường" at bounding box center [134, 147] width 117 height 10
type input "Hường"
type input "HUONG Chơn Thành"
type input "50.000"
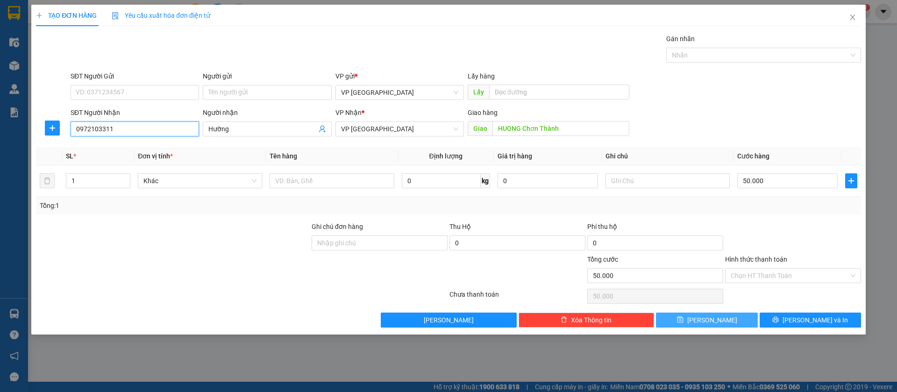
type input "0972103311"
click at [708, 323] on span "[PERSON_NAME]" at bounding box center [712, 320] width 50 height 10
type input "0"
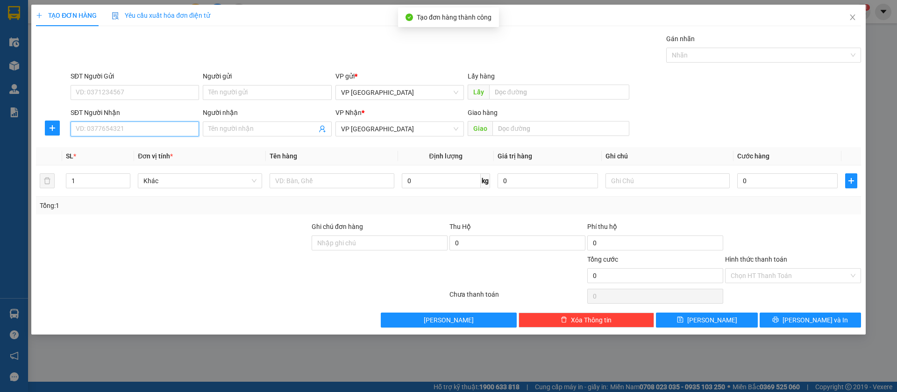
click at [177, 127] on input "SĐT Người Nhận" at bounding box center [135, 128] width 128 height 15
type input "0985994761"
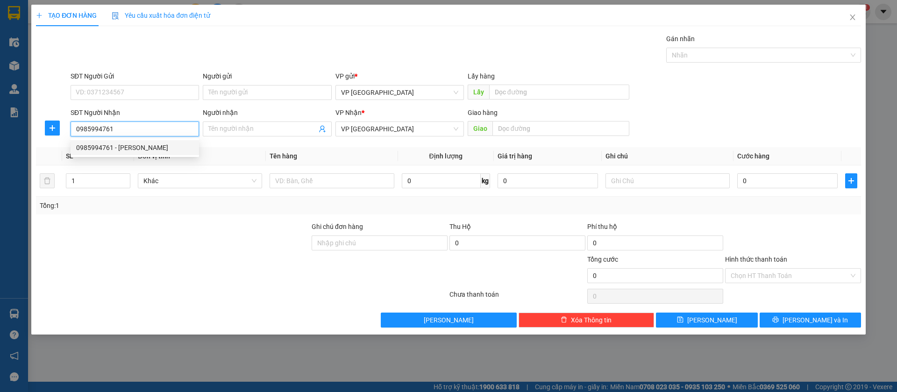
click at [167, 145] on div "0985994761 - [PERSON_NAME]" at bounding box center [134, 147] width 117 height 10
type input "[PERSON_NAME]"
type input "văn [PERSON_NAME]"
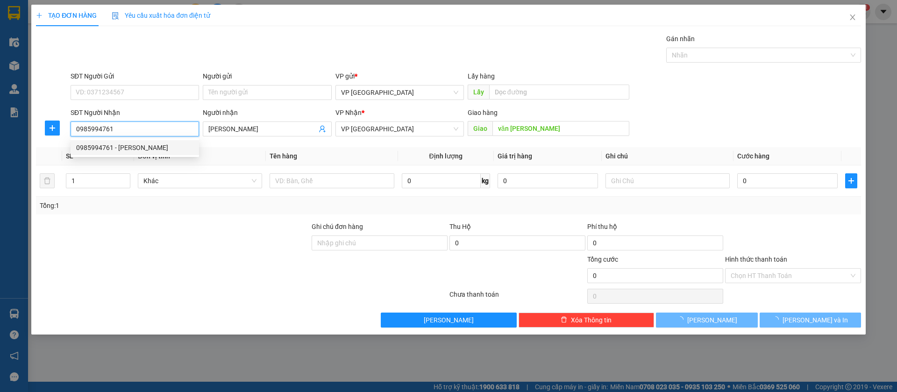
type input "50.000"
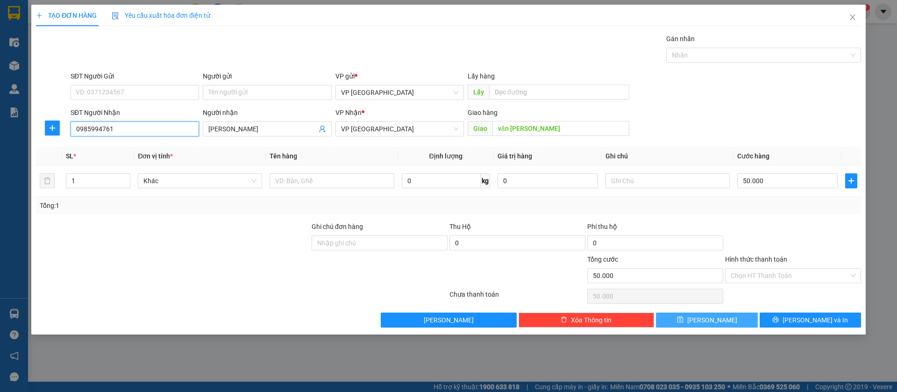
type input "0985994761"
click at [728, 321] on button "[PERSON_NAME]" at bounding box center [706, 319] width 101 height 15
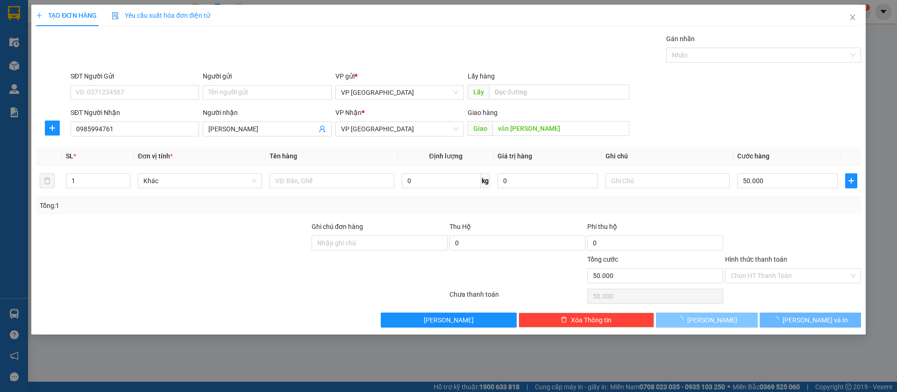
type input "0"
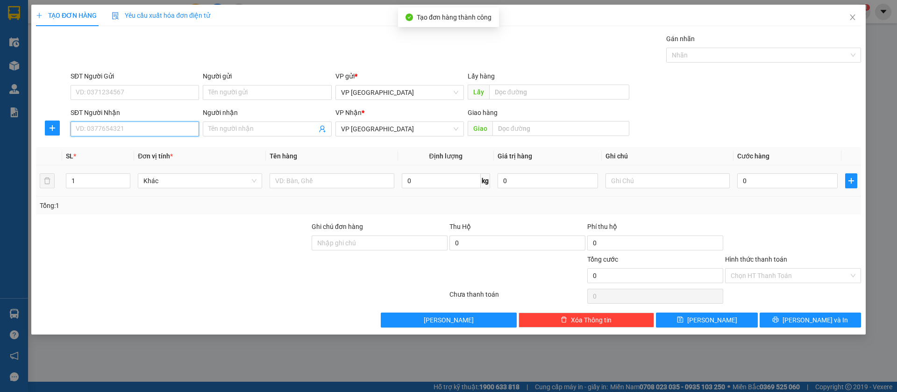
click at [156, 127] on input "SĐT Người Nhận" at bounding box center [135, 128] width 128 height 15
type input "0396380676"
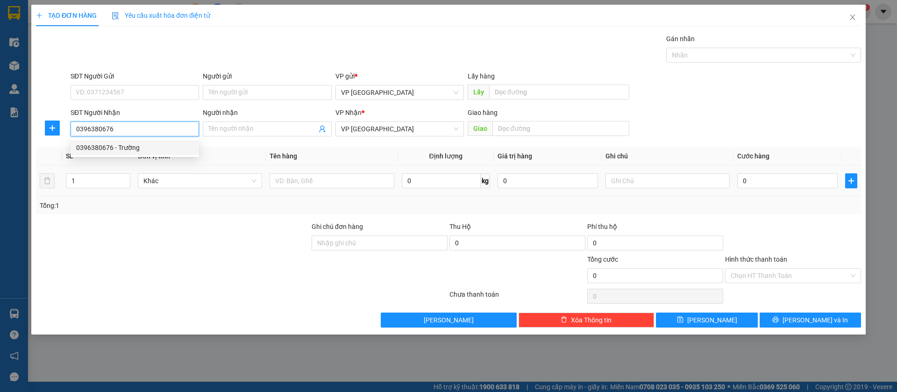
click at [156, 145] on div "0396380676 - Trường" at bounding box center [134, 147] width 117 height 10
type input "Trường"
type input "[PERSON_NAME]"
type input "100.000"
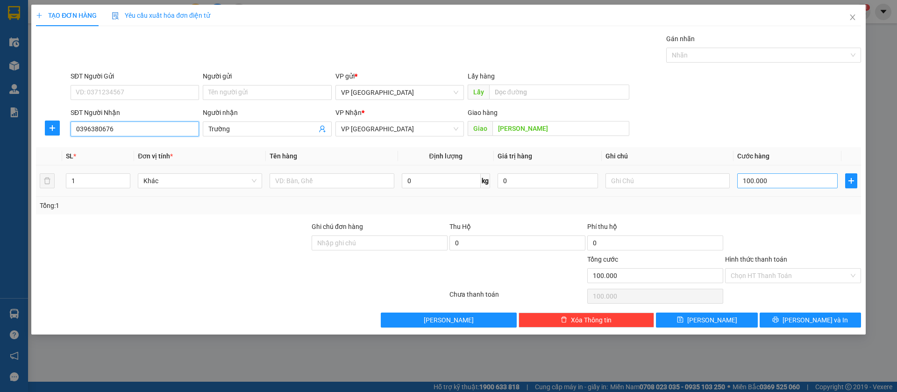
type input "0396380676"
click at [781, 179] on input "100.000" at bounding box center [787, 180] width 100 height 15
type input "5"
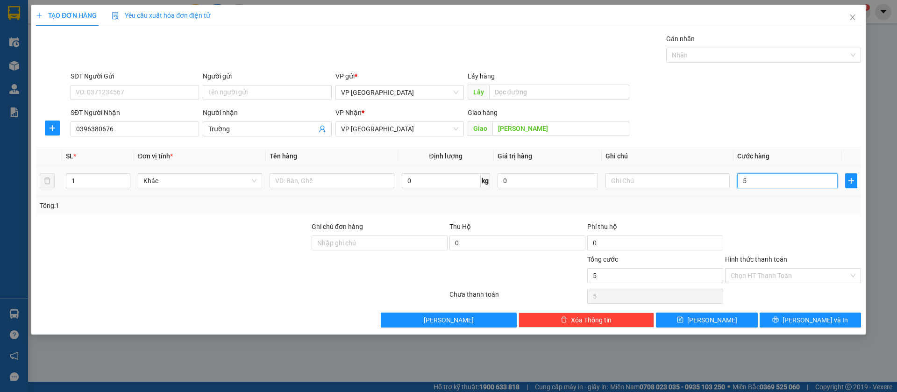
type input "50"
type input "500"
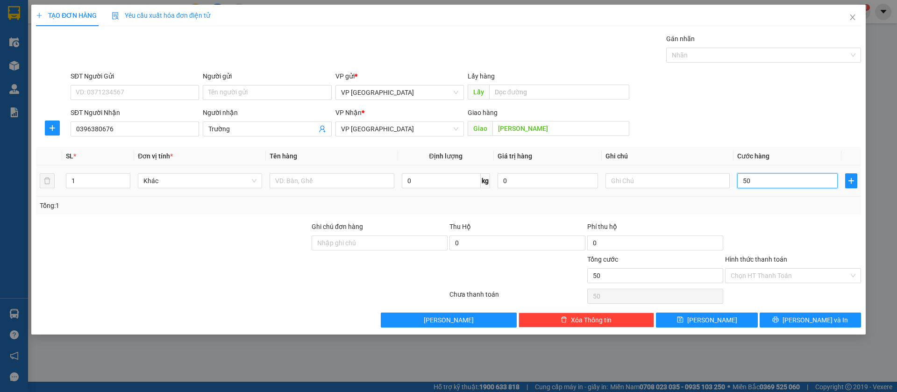
type input "500"
type input "5.000"
type input "50.000"
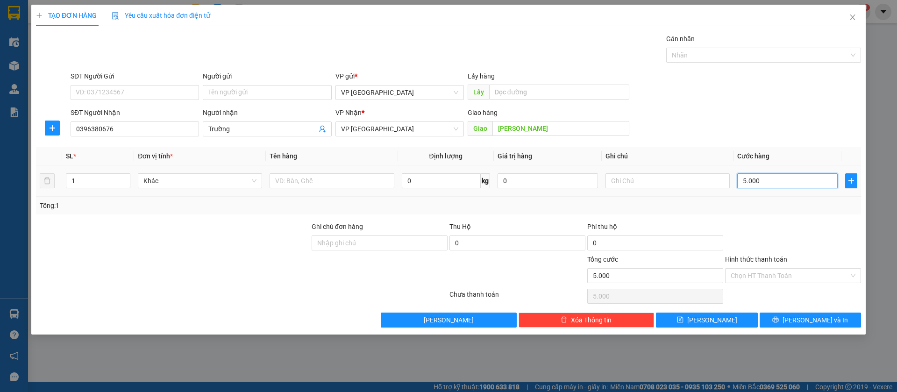
type input "50.000"
click at [719, 314] on button "[PERSON_NAME]" at bounding box center [706, 319] width 101 height 15
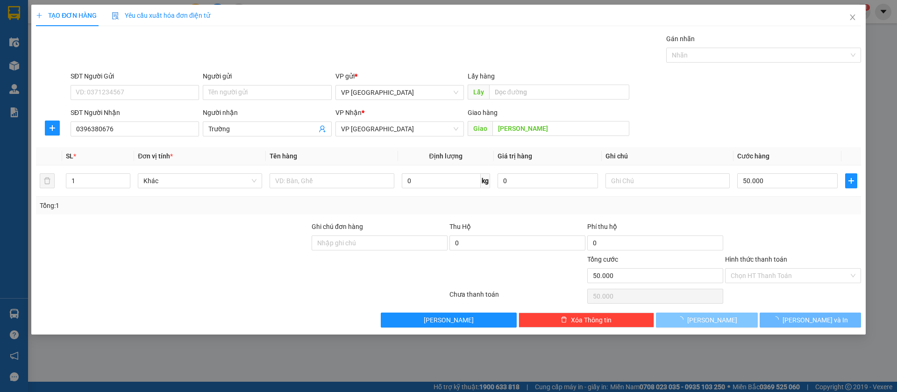
type input "0"
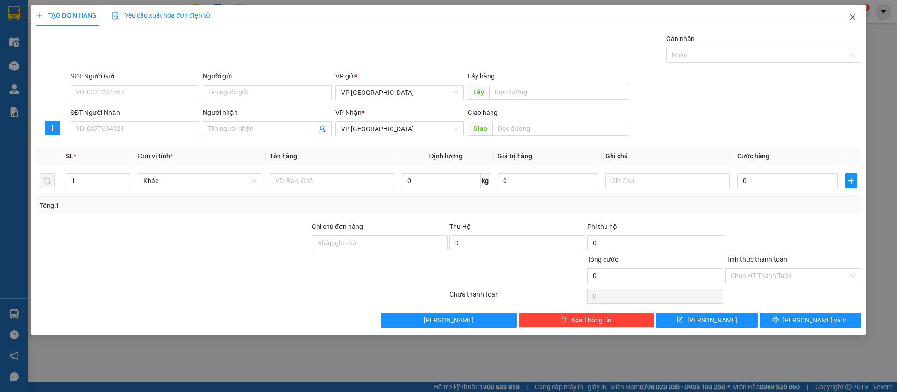
click at [854, 15] on icon "close" at bounding box center [851, 17] width 5 height 6
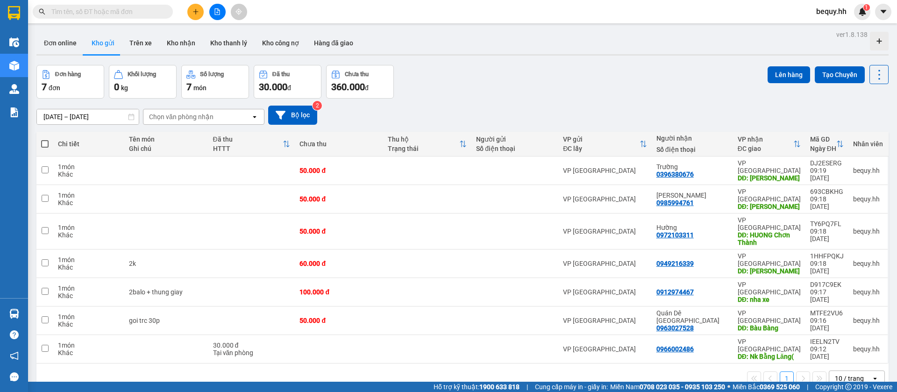
click at [48, 141] on span at bounding box center [44, 143] width 7 height 7
click at [45, 139] on input "checkbox" at bounding box center [45, 139] width 0 height 0
checkbox input "true"
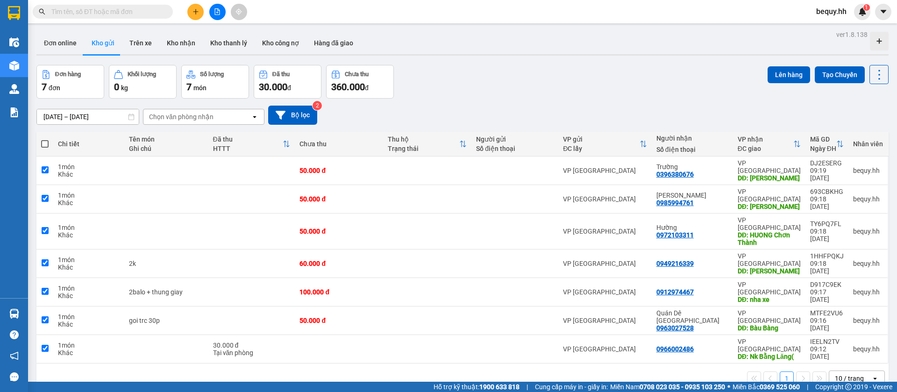
checkbox input "true"
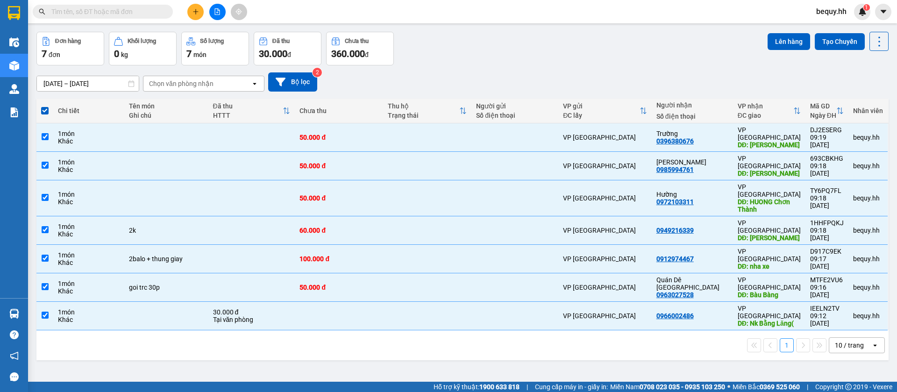
scroll to position [43, 0]
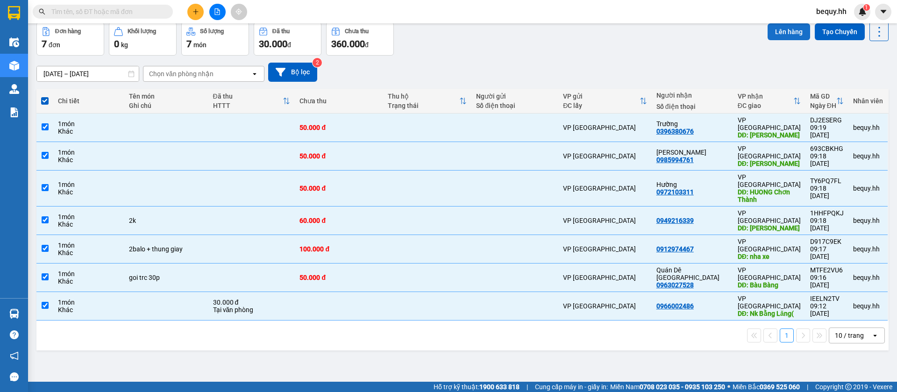
click at [777, 33] on button "Lên hàng" at bounding box center [788, 31] width 42 height 17
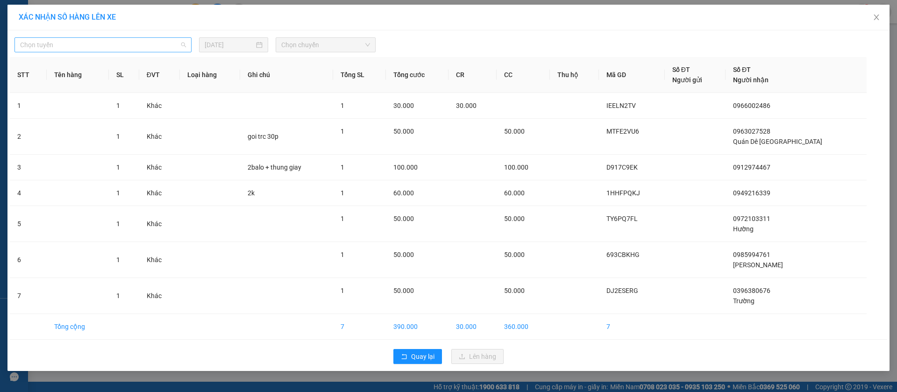
click at [146, 39] on span "Chọn tuyến" at bounding box center [103, 45] width 166 height 14
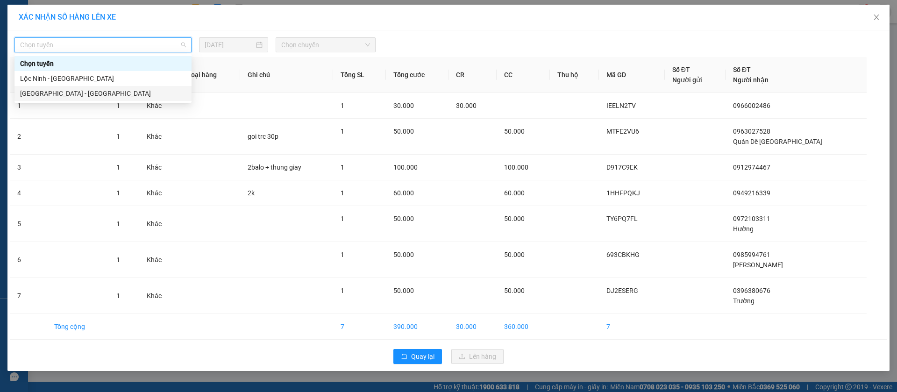
click at [73, 96] on div "[GEOGRAPHIC_DATA] - [GEOGRAPHIC_DATA]" at bounding box center [103, 93] width 166 height 10
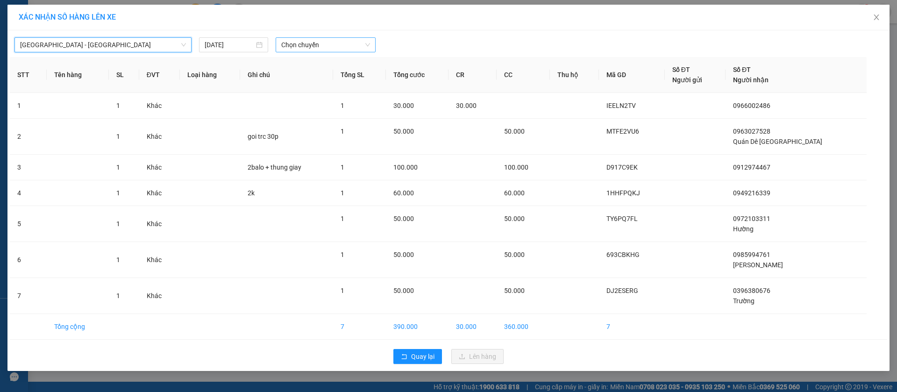
click at [282, 45] on span "Chọn chuyến" at bounding box center [325, 45] width 89 height 14
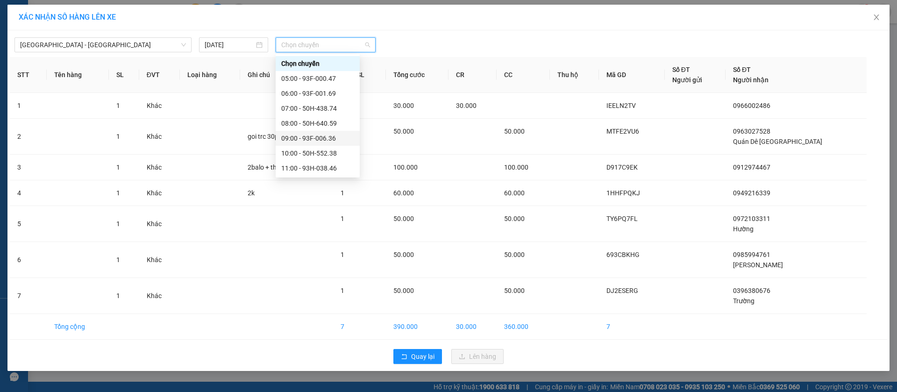
click at [300, 135] on div "09:00 - 93F-006.36" at bounding box center [317, 138] width 73 height 10
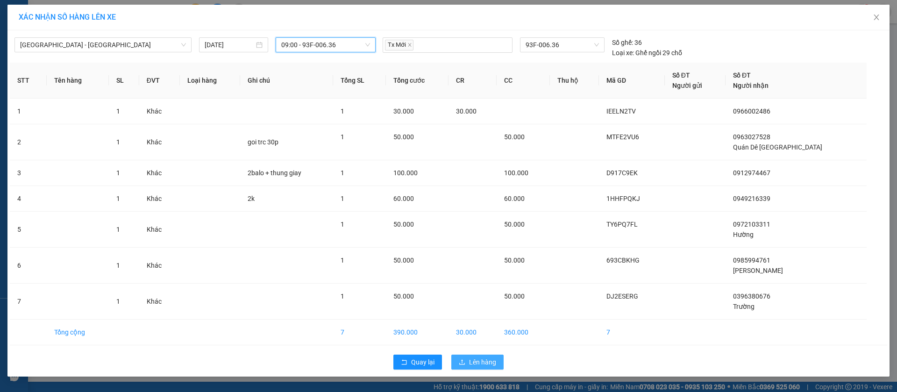
click at [482, 364] on span "Lên hàng" at bounding box center [482, 362] width 27 height 10
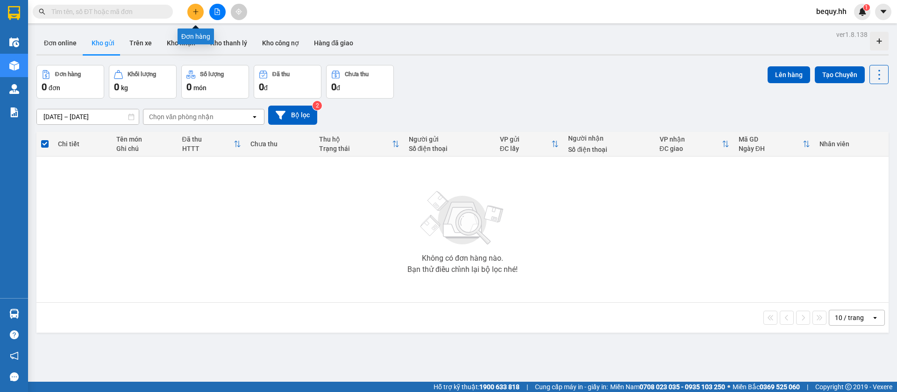
click at [199, 13] on button at bounding box center [195, 12] width 16 height 16
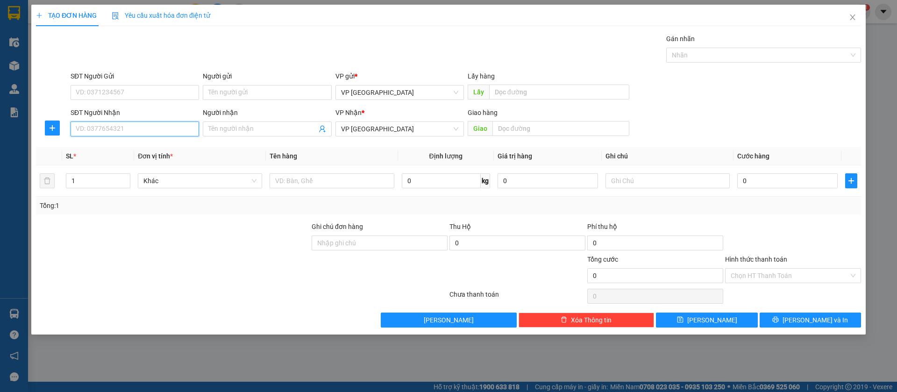
click at [155, 129] on input "SĐT Người Nhận" at bounding box center [135, 128] width 128 height 15
type input "0899279969"
click at [515, 129] on input "text" at bounding box center [560, 128] width 137 height 15
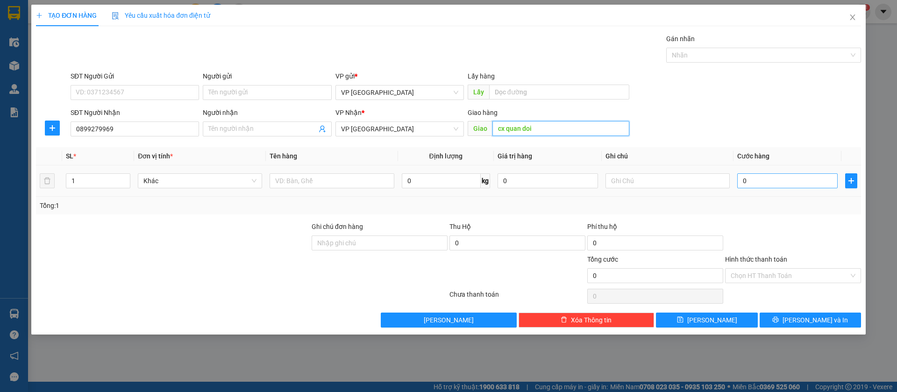
type input "cx quan doi"
click at [748, 184] on input "0" at bounding box center [787, 180] width 100 height 15
type input "1"
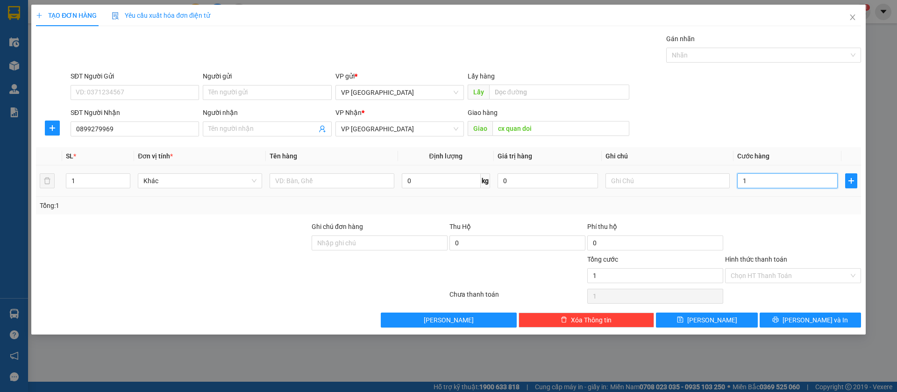
type input "10"
type input "100"
click at [731, 318] on button "[PERSON_NAME]" at bounding box center [706, 319] width 101 height 15
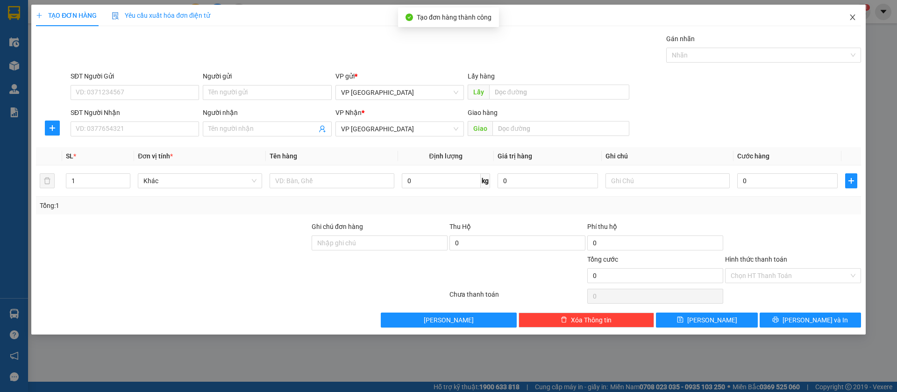
click at [852, 18] on icon "close" at bounding box center [851, 17] width 7 height 7
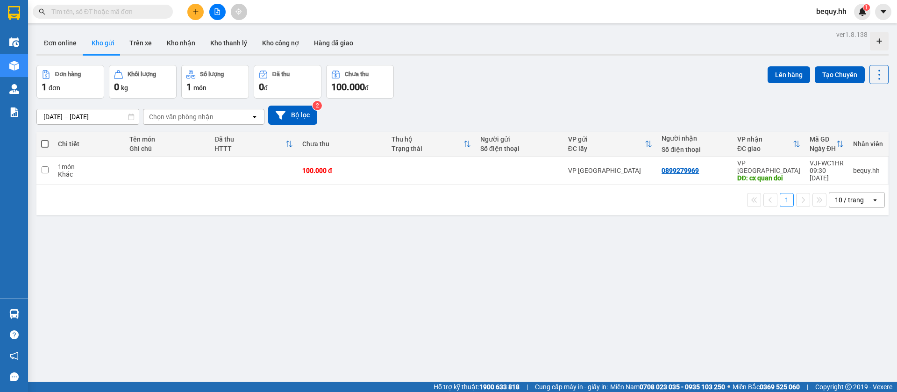
click at [47, 145] on span at bounding box center [44, 143] width 7 height 7
click at [45, 139] on input "checkbox" at bounding box center [45, 139] width 0 height 0
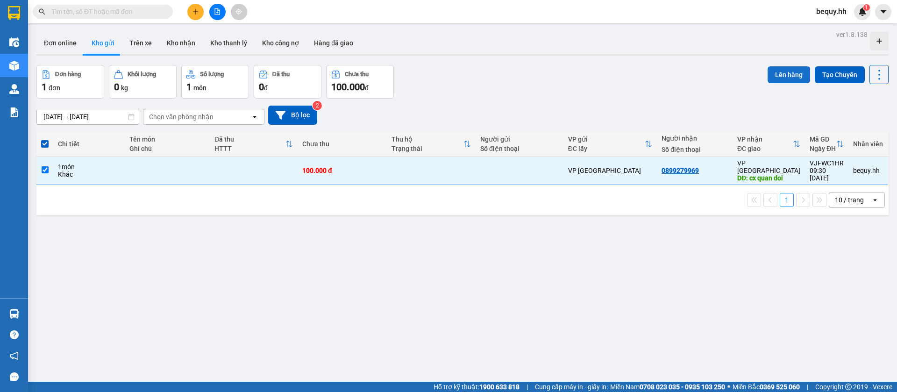
click at [781, 71] on button "Lên hàng" at bounding box center [788, 74] width 42 height 17
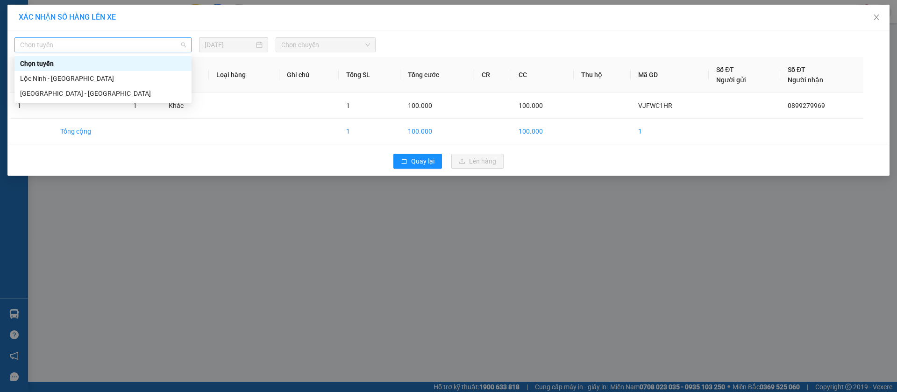
click at [115, 42] on span "Chọn tuyến" at bounding box center [103, 45] width 166 height 14
click at [73, 91] on div "[GEOGRAPHIC_DATA] - [GEOGRAPHIC_DATA]" at bounding box center [103, 93] width 166 height 10
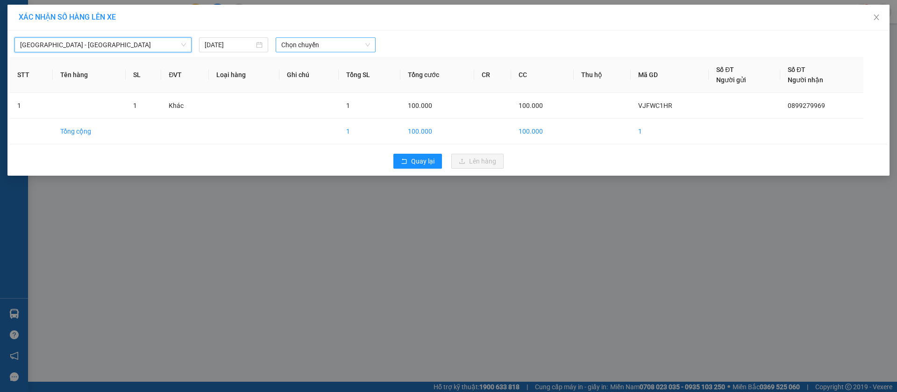
click at [322, 43] on span "Chọn chuyến" at bounding box center [325, 45] width 89 height 14
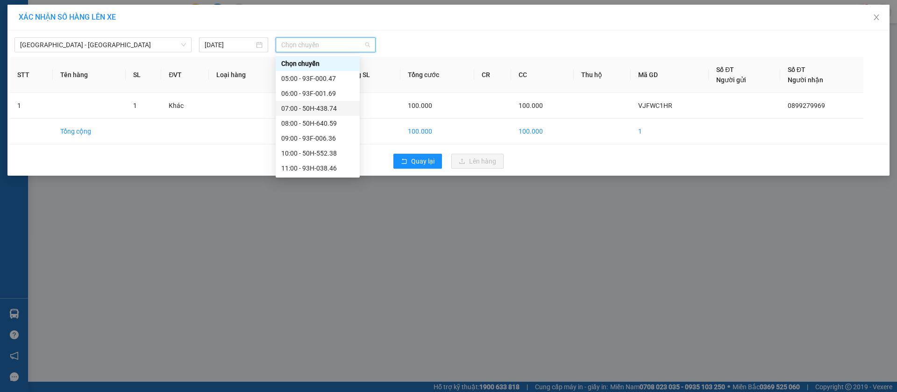
click at [313, 102] on div "07:00 - 50H-438.74" at bounding box center [318, 108] width 84 height 15
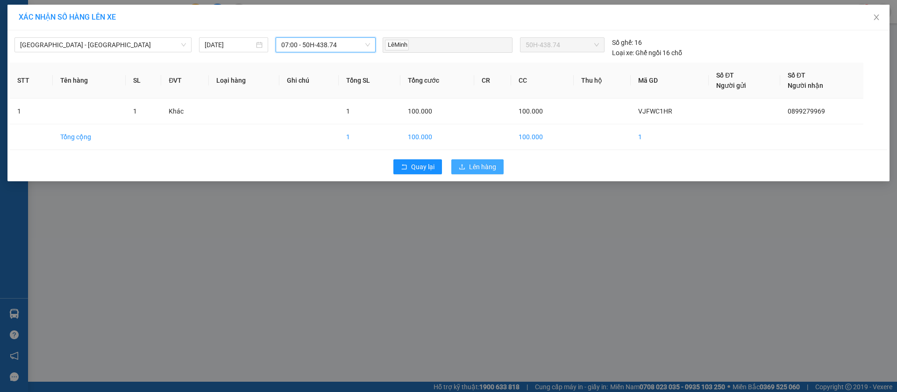
click at [481, 169] on span "Lên hàng" at bounding box center [482, 167] width 27 height 10
